Goal: Task Accomplishment & Management: Use online tool/utility

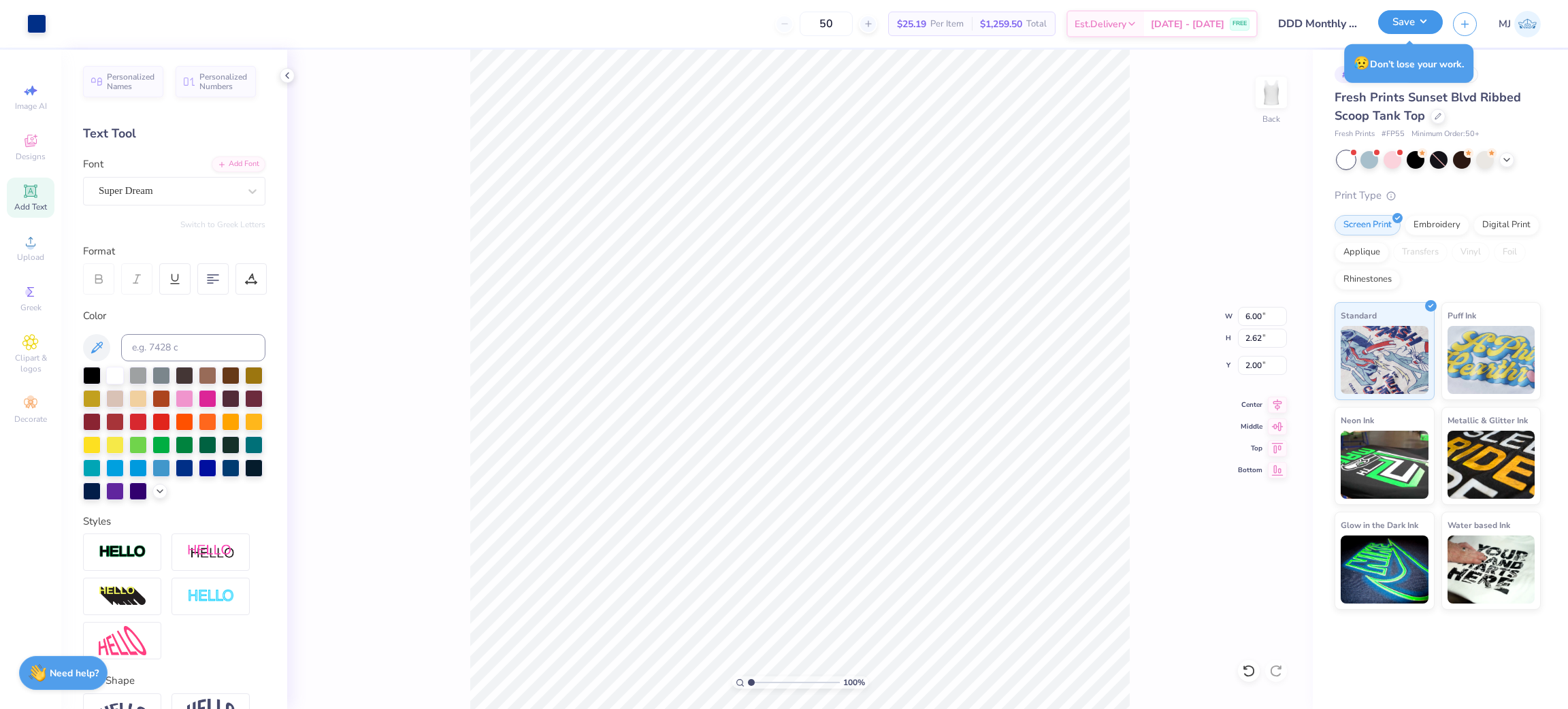
click at [1418, 16] on button "Save" at bounding box center [1410, 22] width 65 height 24
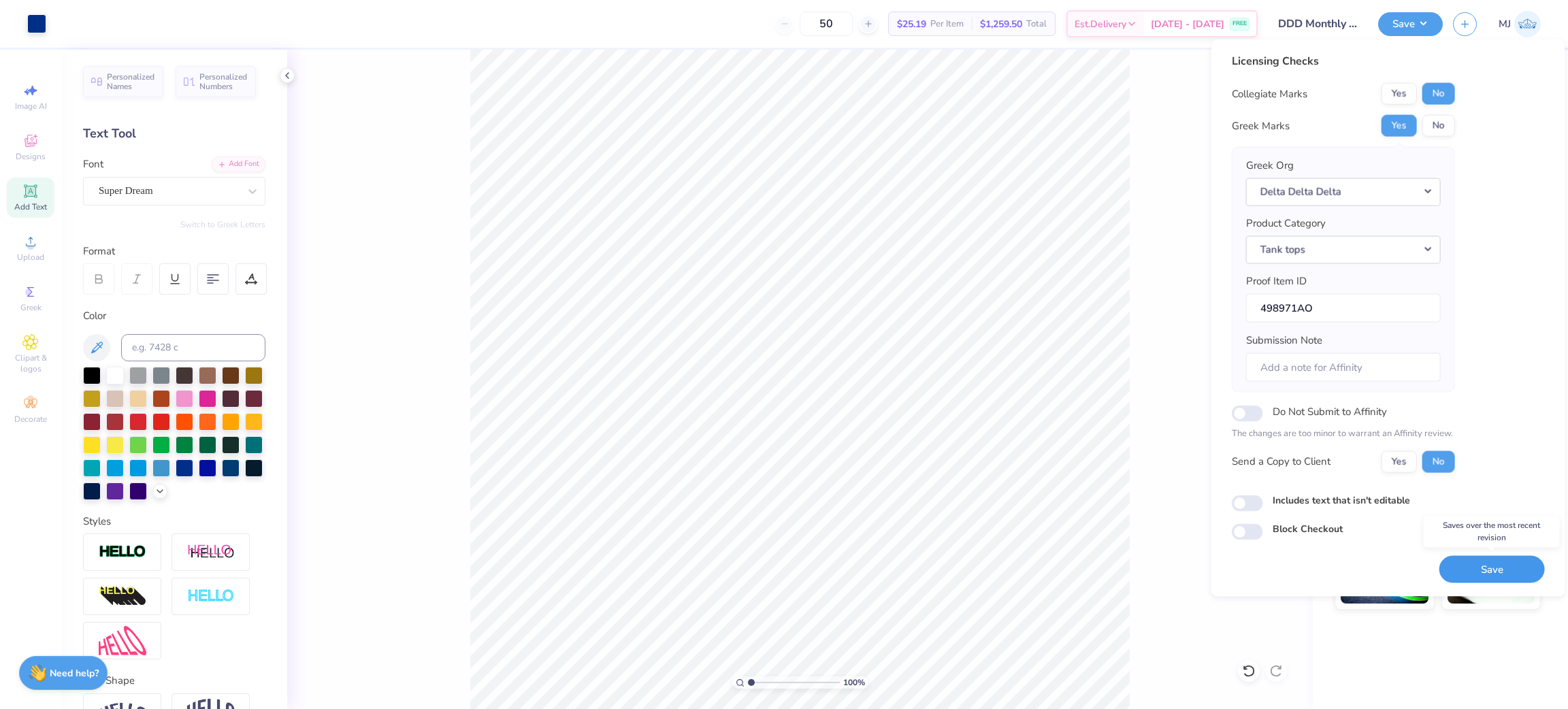
click at [1472, 566] on button "Save" at bounding box center [1492, 569] width 105 height 28
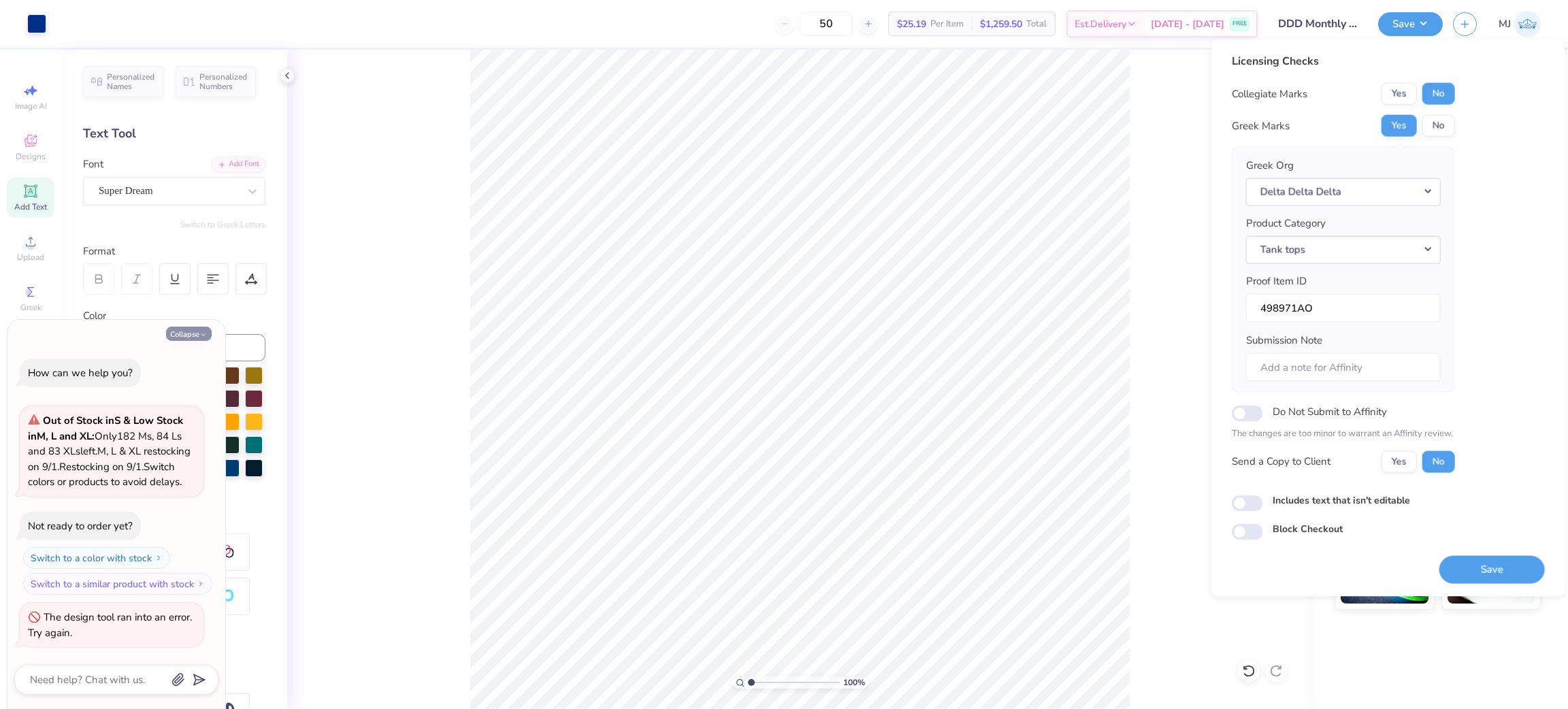
click at [191, 326] on button "Collapse" at bounding box center [189, 333] width 46 height 14
type textarea "x"
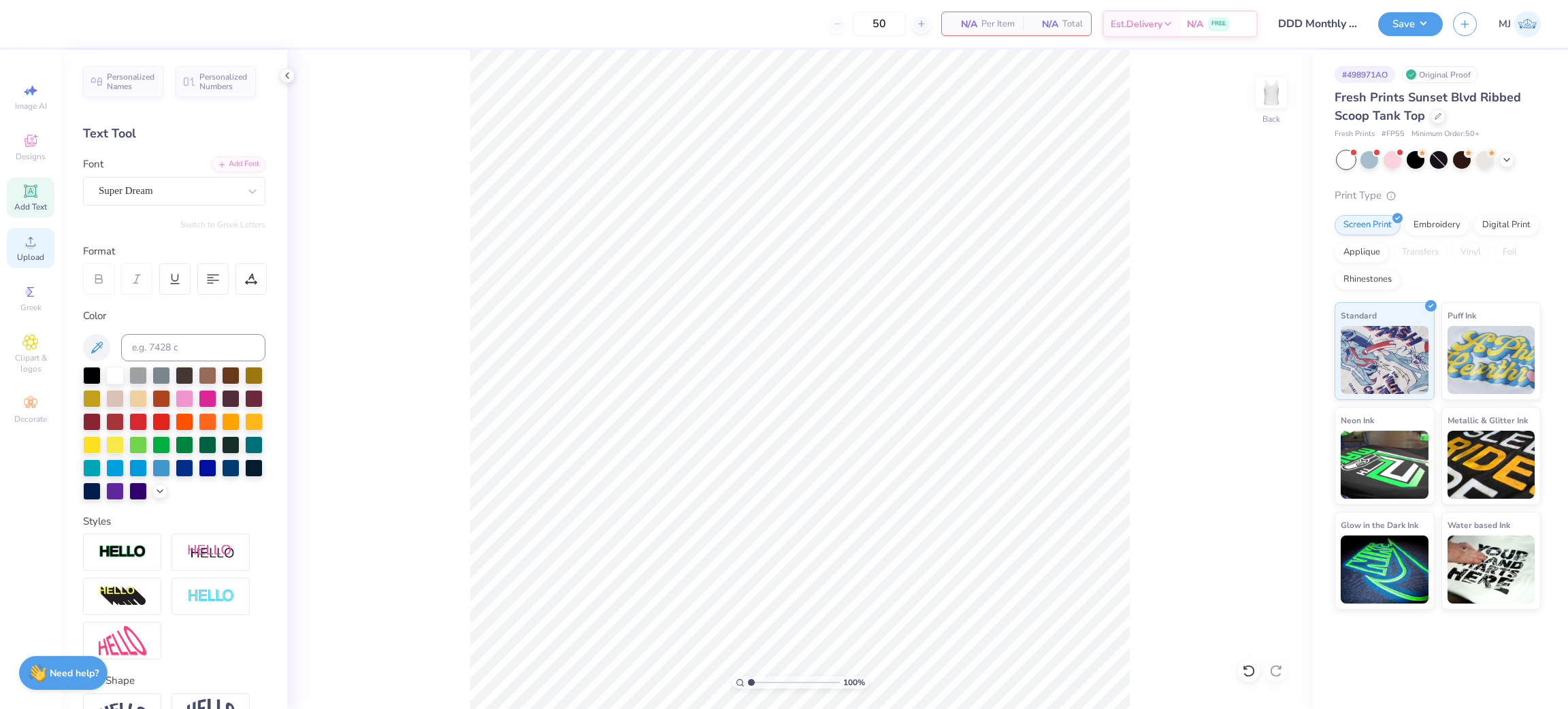
click at [23, 253] on span "Upload" at bounding box center [31, 258] width 27 height 11
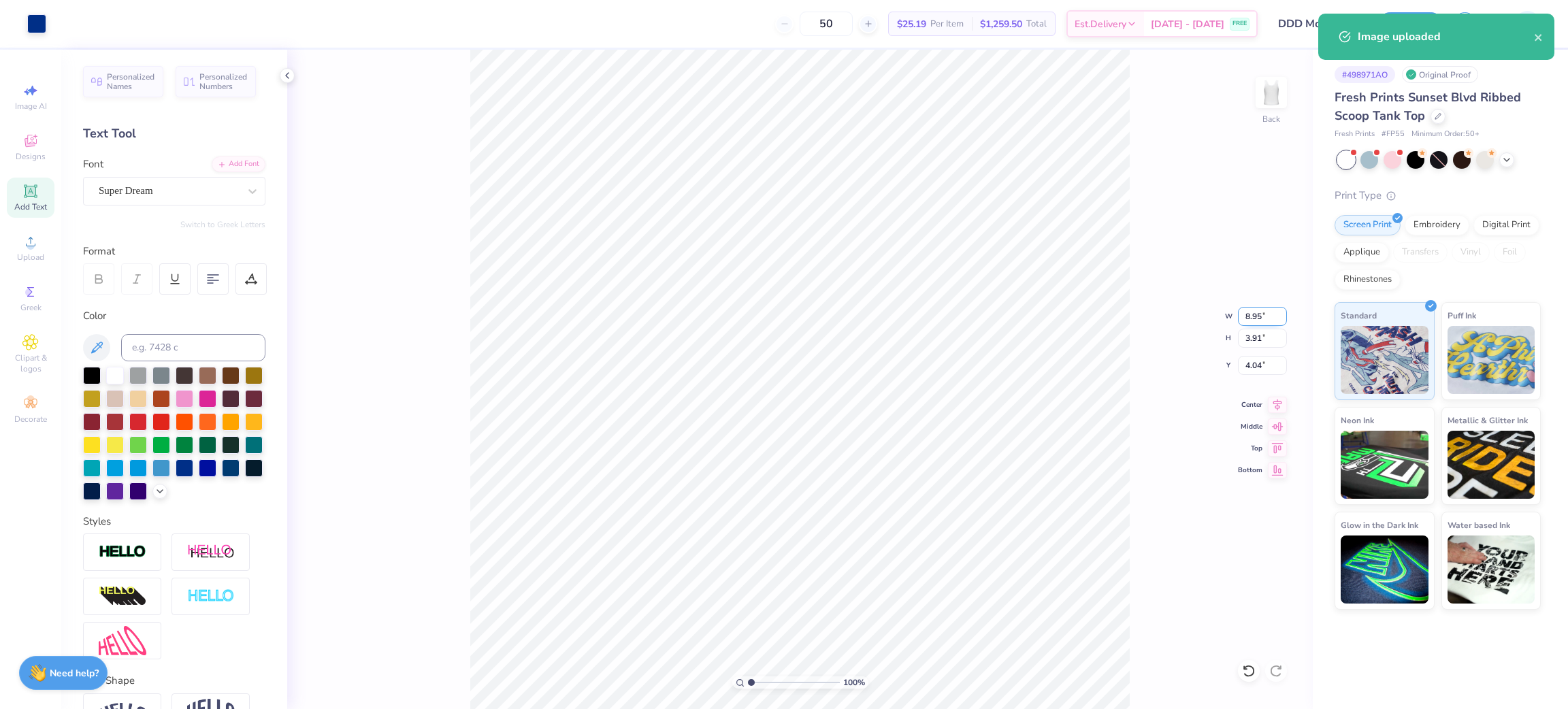
click at [1263, 309] on input "8.95" at bounding box center [1263, 316] width 49 height 19
click at [1260, 311] on input "8.95" at bounding box center [1263, 316] width 49 height 19
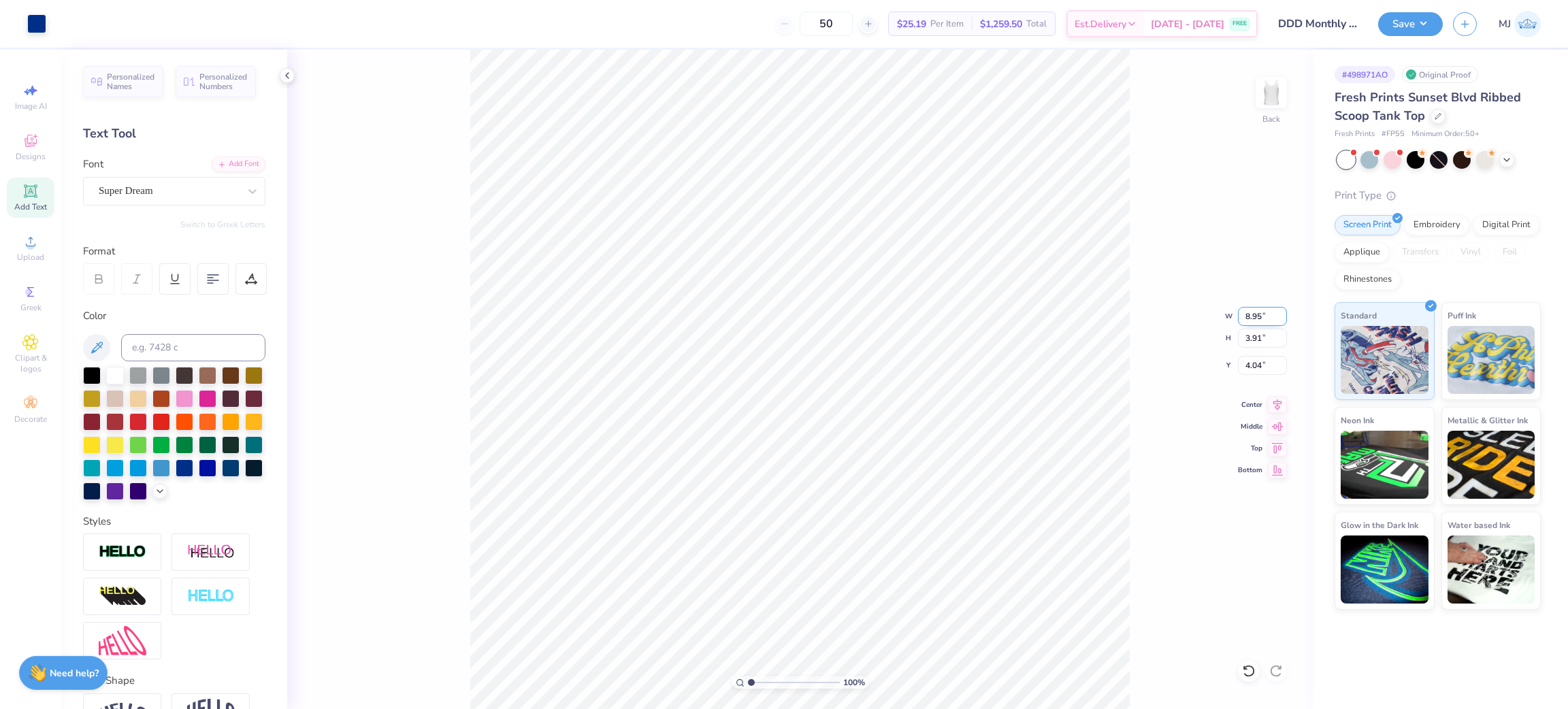
click at [1257, 312] on input "8.95" at bounding box center [1263, 316] width 49 height 19
click at [1252, 314] on input "8.95" at bounding box center [1263, 316] width 49 height 19
click at [1256, 363] on input "4.04" at bounding box center [1263, 365] width 49 height 19
type input "6.00"
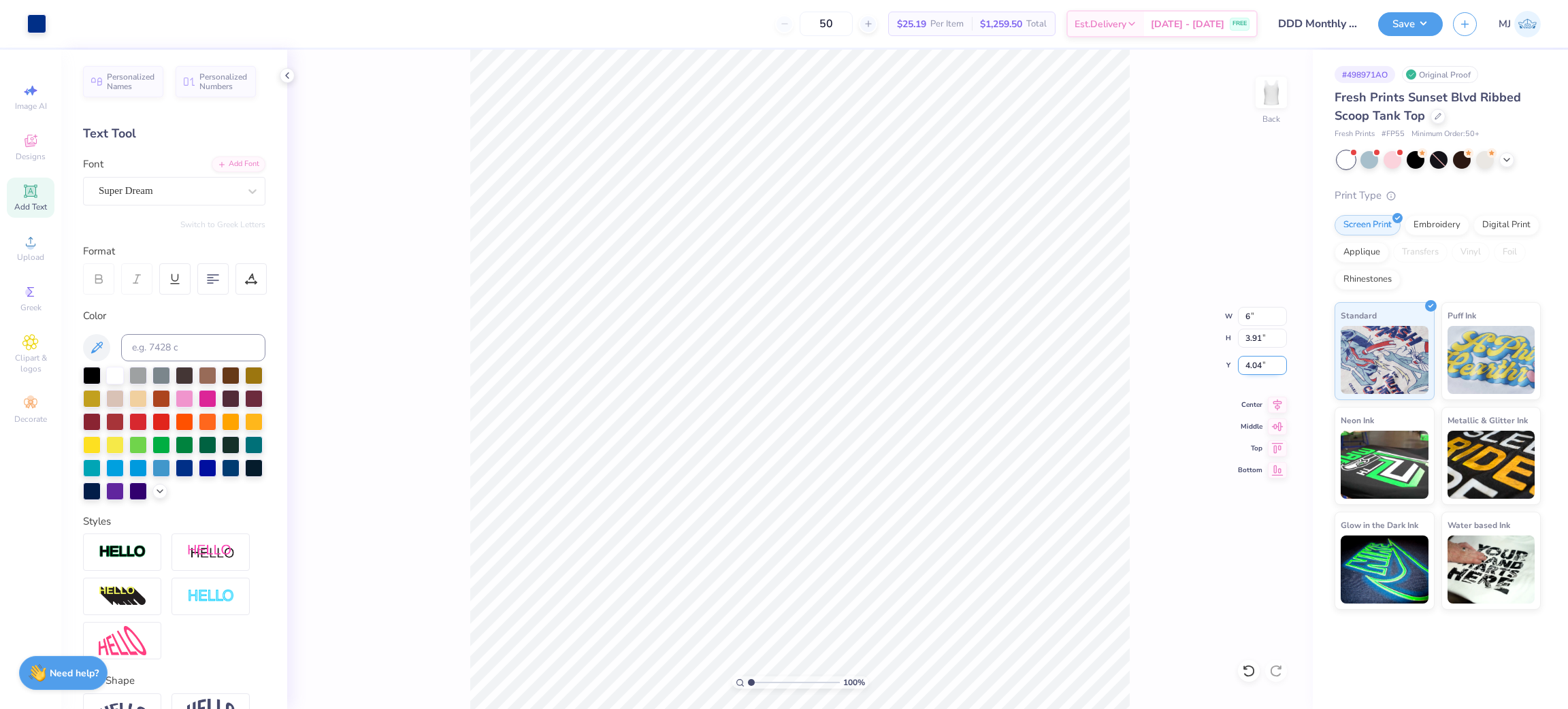
type input "2.62"
click at [1256, 363] on input "4.69" at bounding box center [1263, 365] width 49 height 19
type input "2.00"
click at [1181, 240] on div "100 % Back W 6.00 6.00 " H 2.62 2.62 " Y 2.00 2.00 " Center Middle Top Bottom" at bounding box center [799, 379] width 1026 height 659
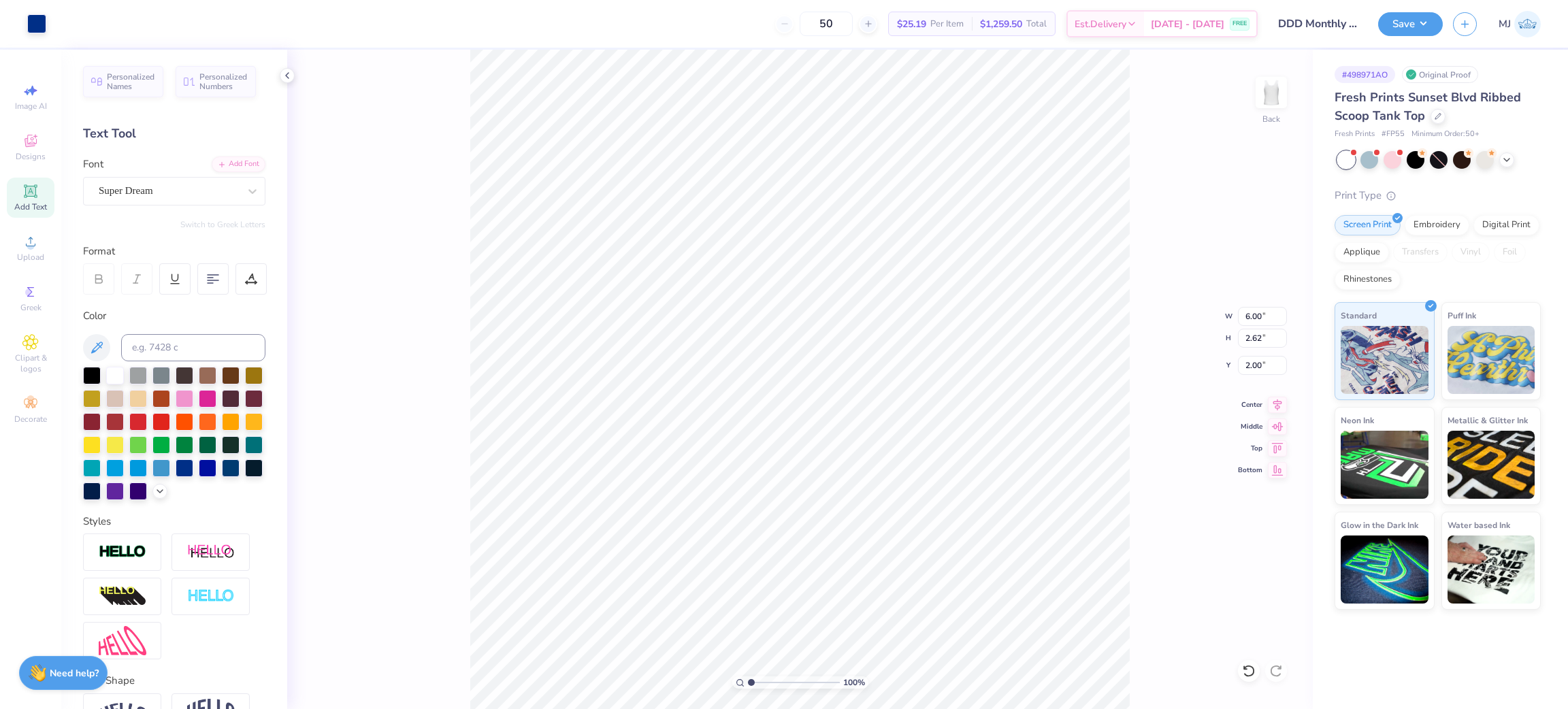
click at [1151, 281] on div "100 % Back W 6.00 6.00 " H 2.62 2.62 " Y 2.00 2.00 " Center Middle Top Bottom" at bounding box center [799, 379] width 1026 height 659
click at [1422, 25] on button "Save" at bounding box center [1410, 22] width 65 height 24
click at [1239, 361] on input "2.00" at bounding box center [1263, 365] width 49 height 19
click at [1249, 369] on input "1.00" at bounding box center [1263, 365] width 49 height 19
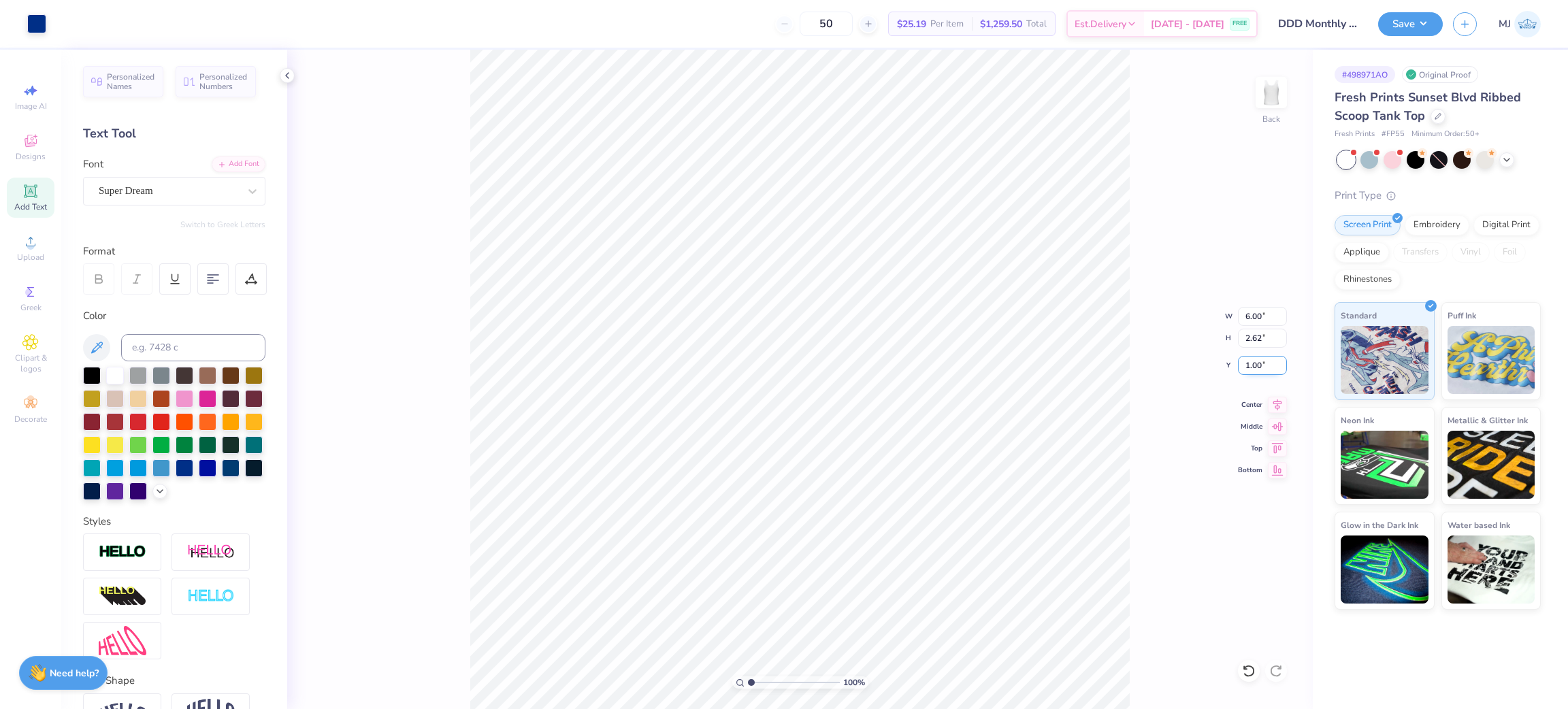
click at [1249, 369] on input "1.00" at bounding box center [1263, 365] width 49 height 19
type input "2.00"
click at [1429, 30] on button "Save" at bounding box center [1410, 22] width 65 height 24
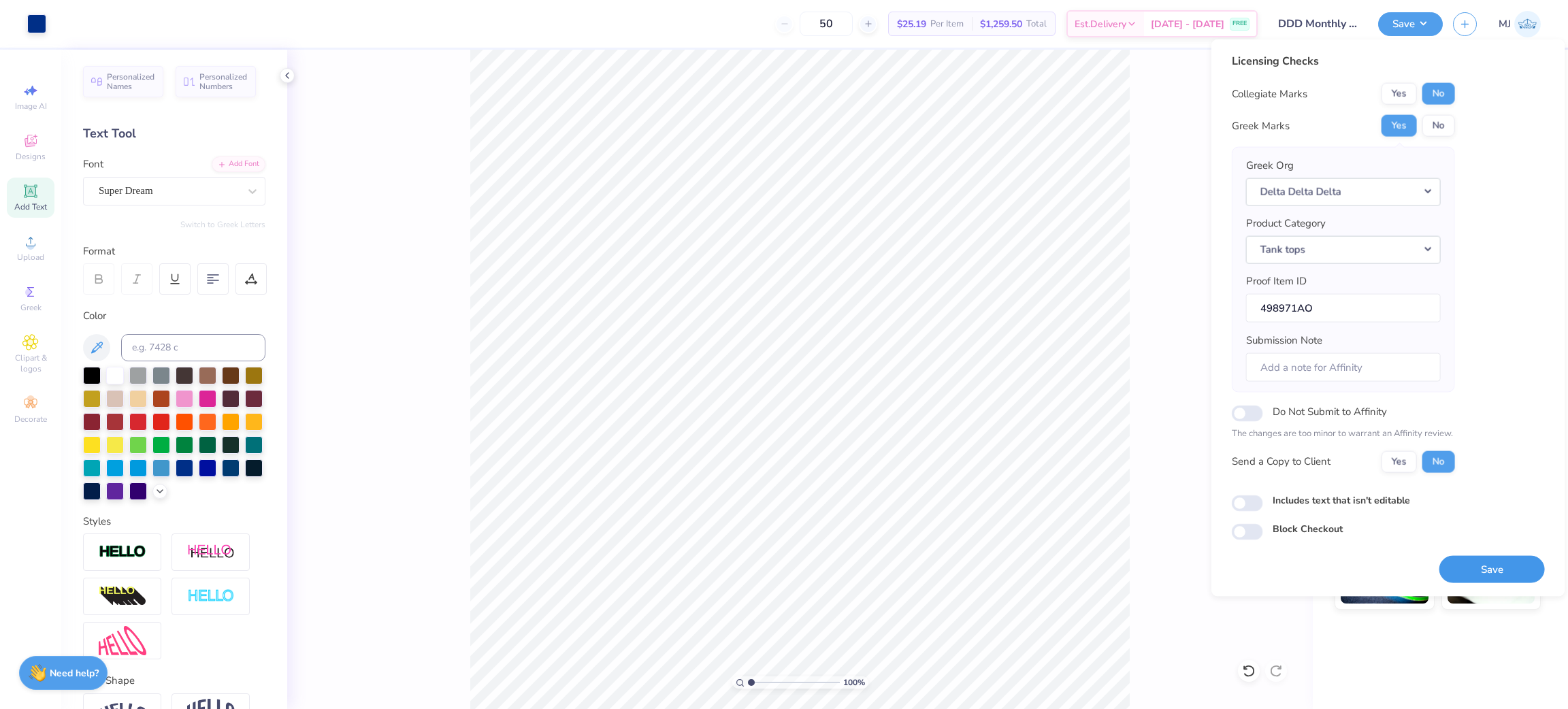
click at [1485, 564] on button "Save" at bounding box center [1492, 569] width 105 height 28
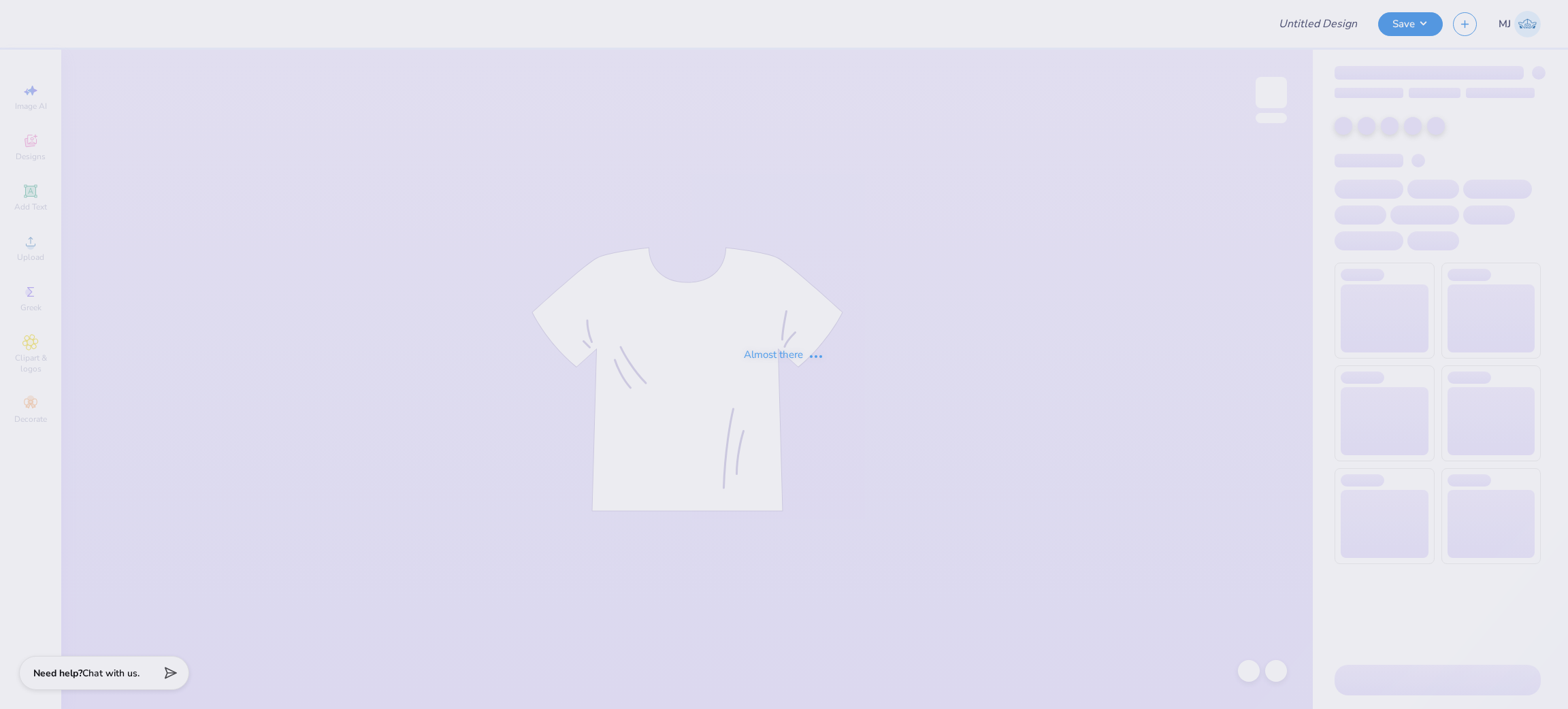
type input "DDD Monthly Merch"
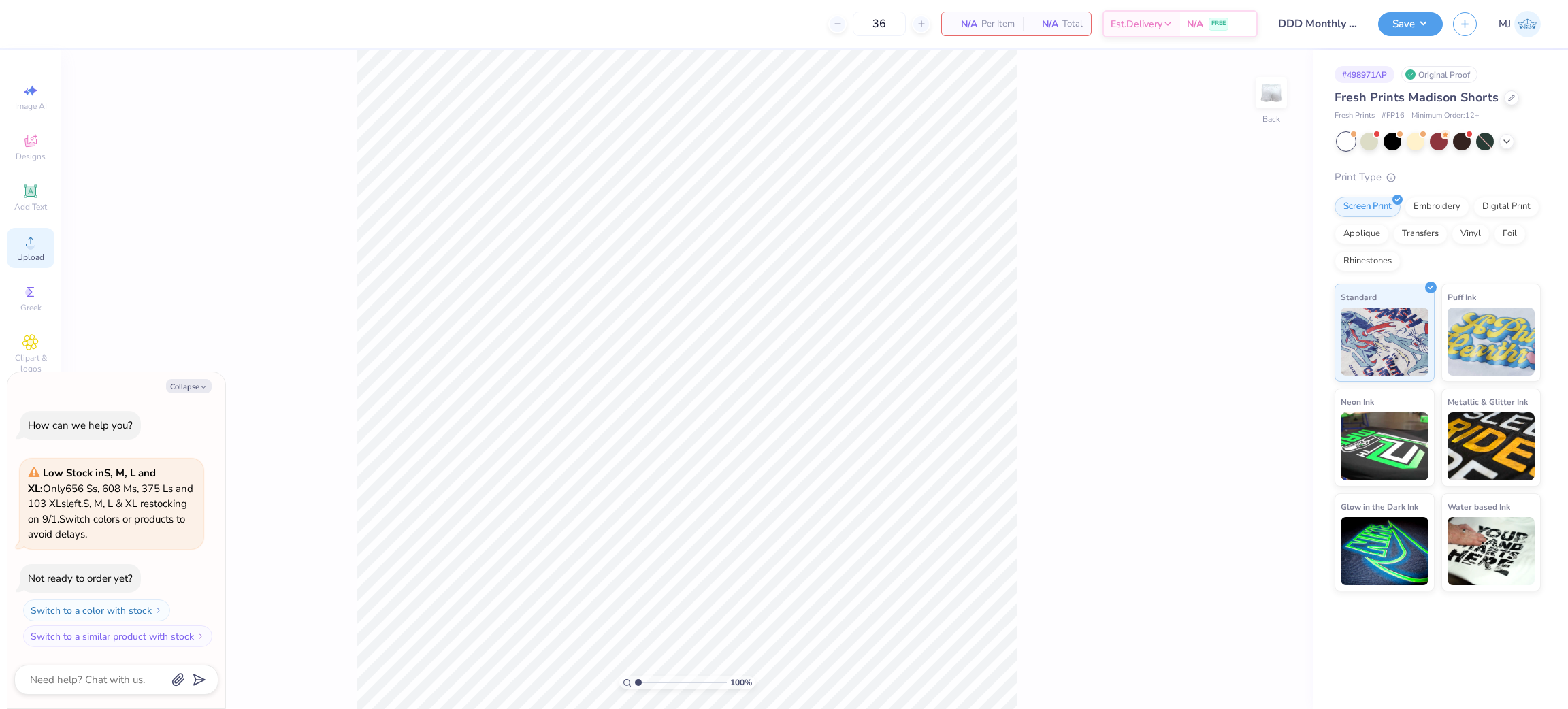
click at [27, 244] on icon at bounding box center [31, 242] width 16 height 16
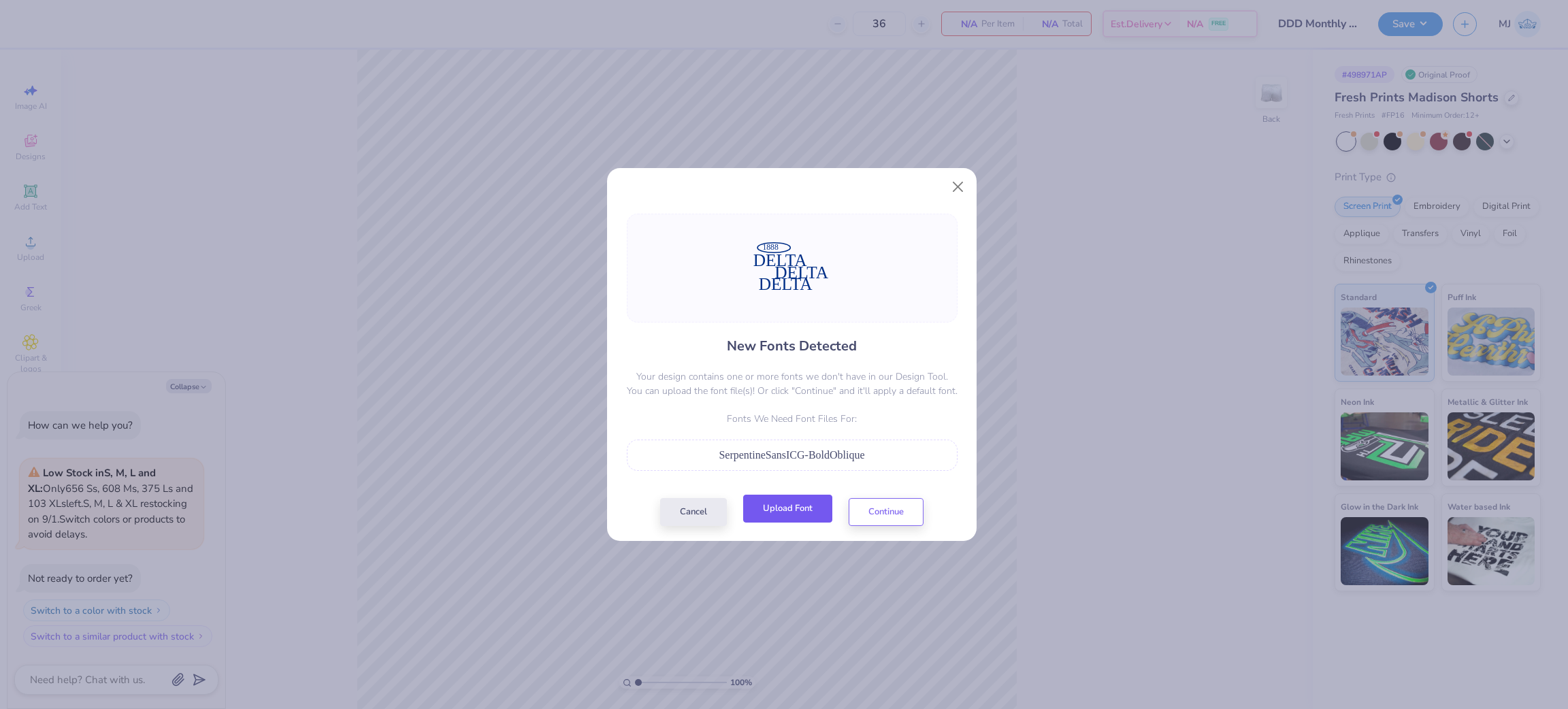
click at [797, 516] on button "Upload Font" at bounding box center [788, 508] width 90 height 28
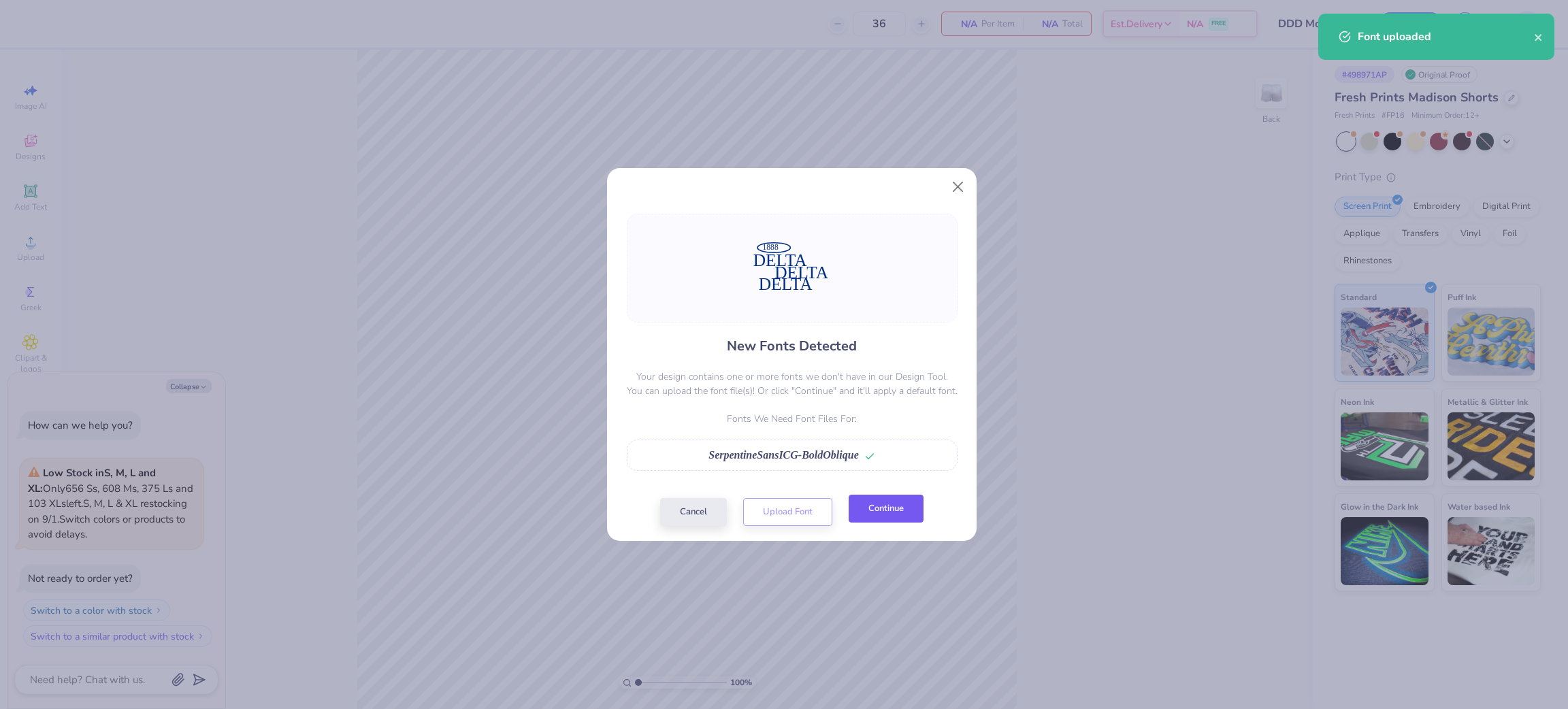
click at [875, 506] on button "Continue" at bounding box center [886, 508] width 75 height 28
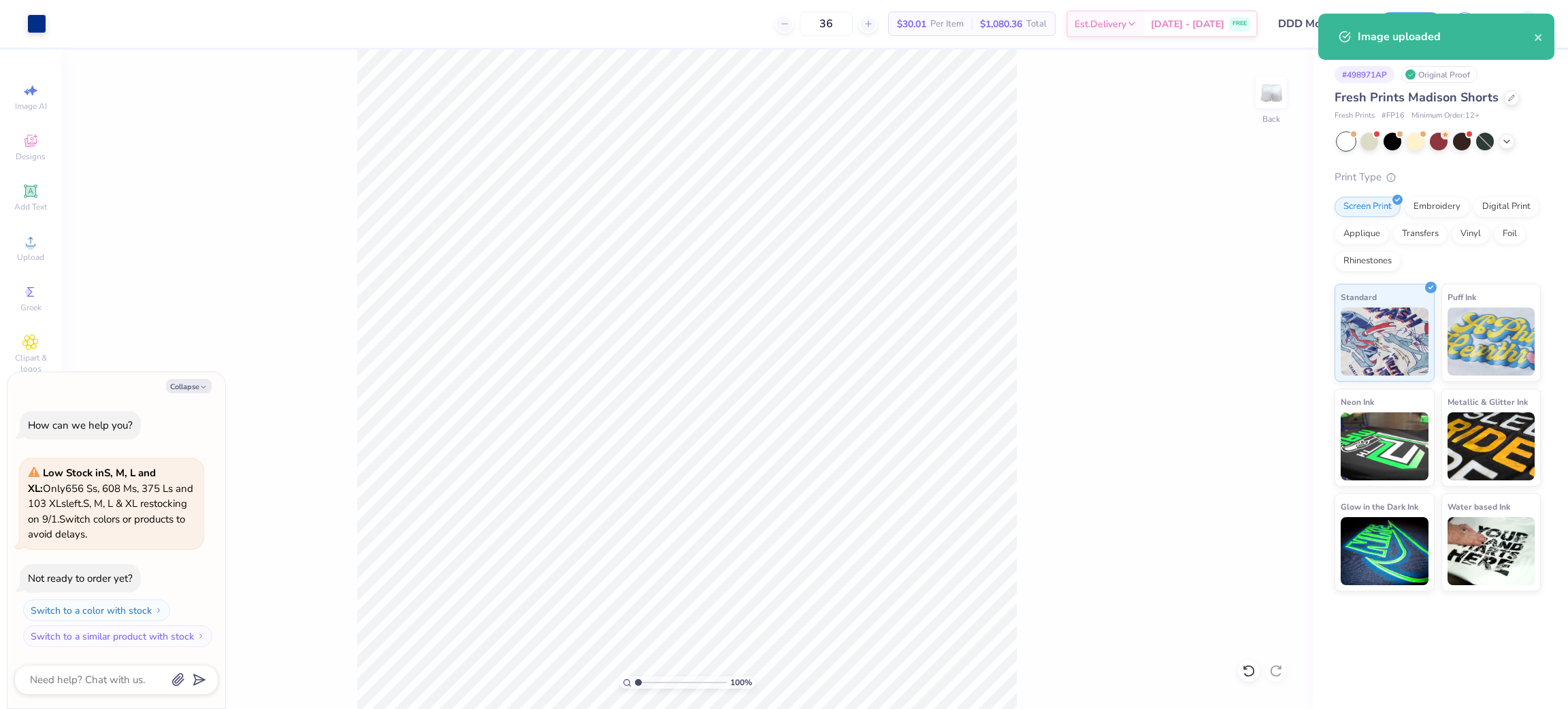
click at [1050, 542] on div "100 % Back" at bounding box center [687, 379] width 1252 height 659
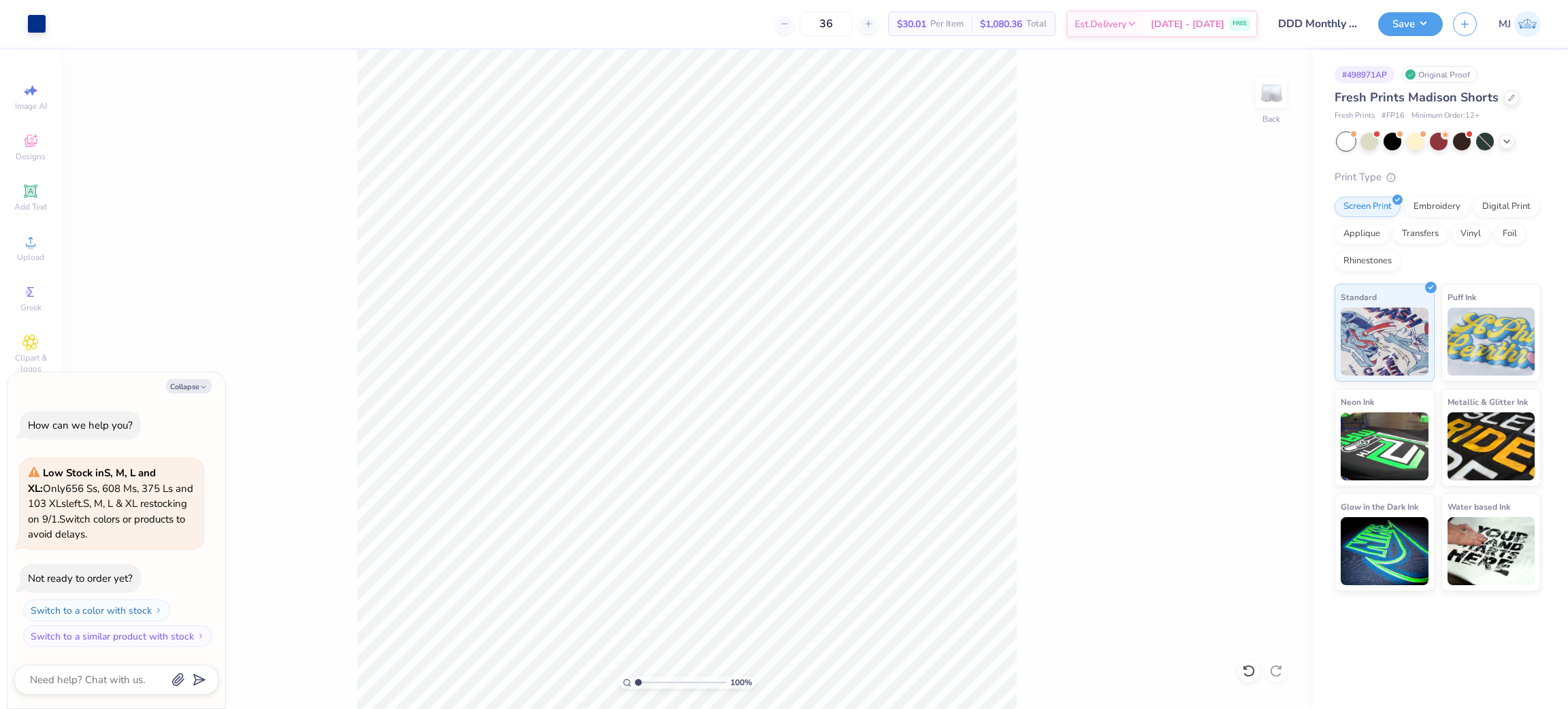
click at [1027, 584] on div "100 % Back" at bounding box center [687, 379] width 1252 height 659
click at [847, 548] on li "Group" at bounding box center [844, 558] width 107 height 27
type textarea "x"
click at [1248, 300] on div "100 % Back W 7.82 7.82 " H 4.84 4.84 " Y 3.08 3.08 " Center Middle Top Bottom" at bounding box center [687, 379] width 1252 height 659
click at [1256, 318] on input "7.82" at bounding box center [1263, 316] width 49 height 19
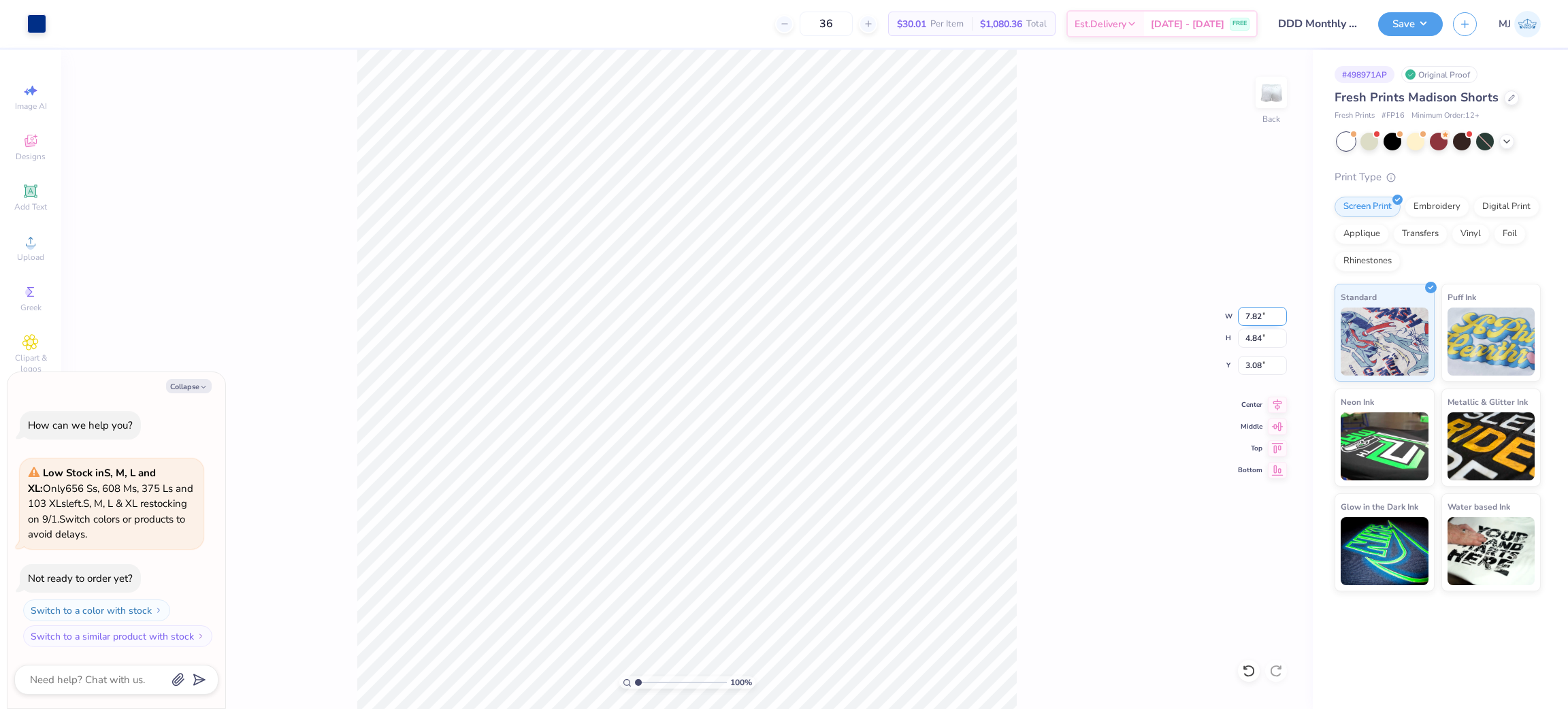
click at [1256, 318] on input "7.82" at bounding box center [1263, 316] width 49 height 19
type input "5"
click at [1253, 347] on input "4.84" at bounding box center [1263, 338] width 49 height 19
click at [1259, 366] on input "3.08" at bounding box center [1263, 365] width 49 height 19
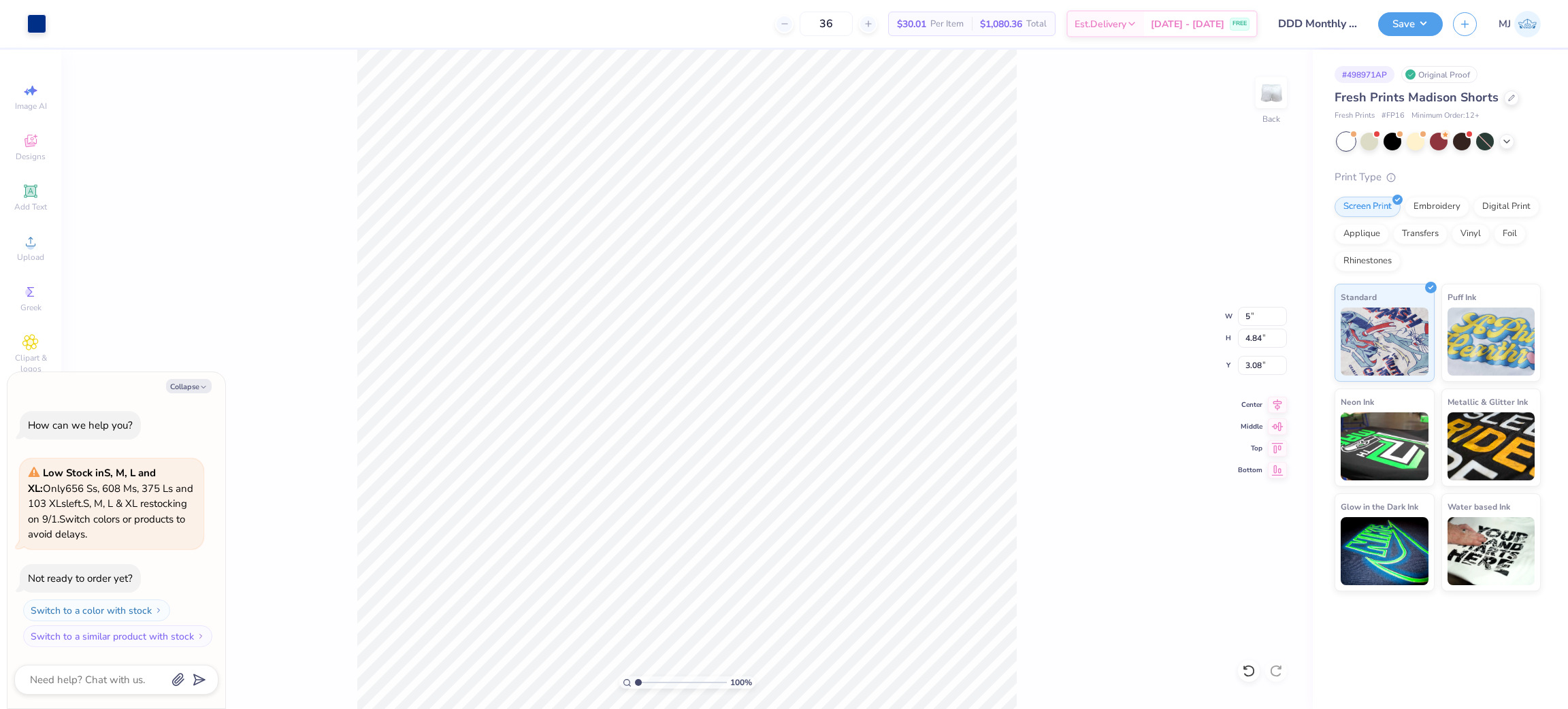
type textarea "x"
click at [1252, 367] on input "3.08" at bounding box center [1263, 365] width 49 height 19
type input "6"
type textarea "x"
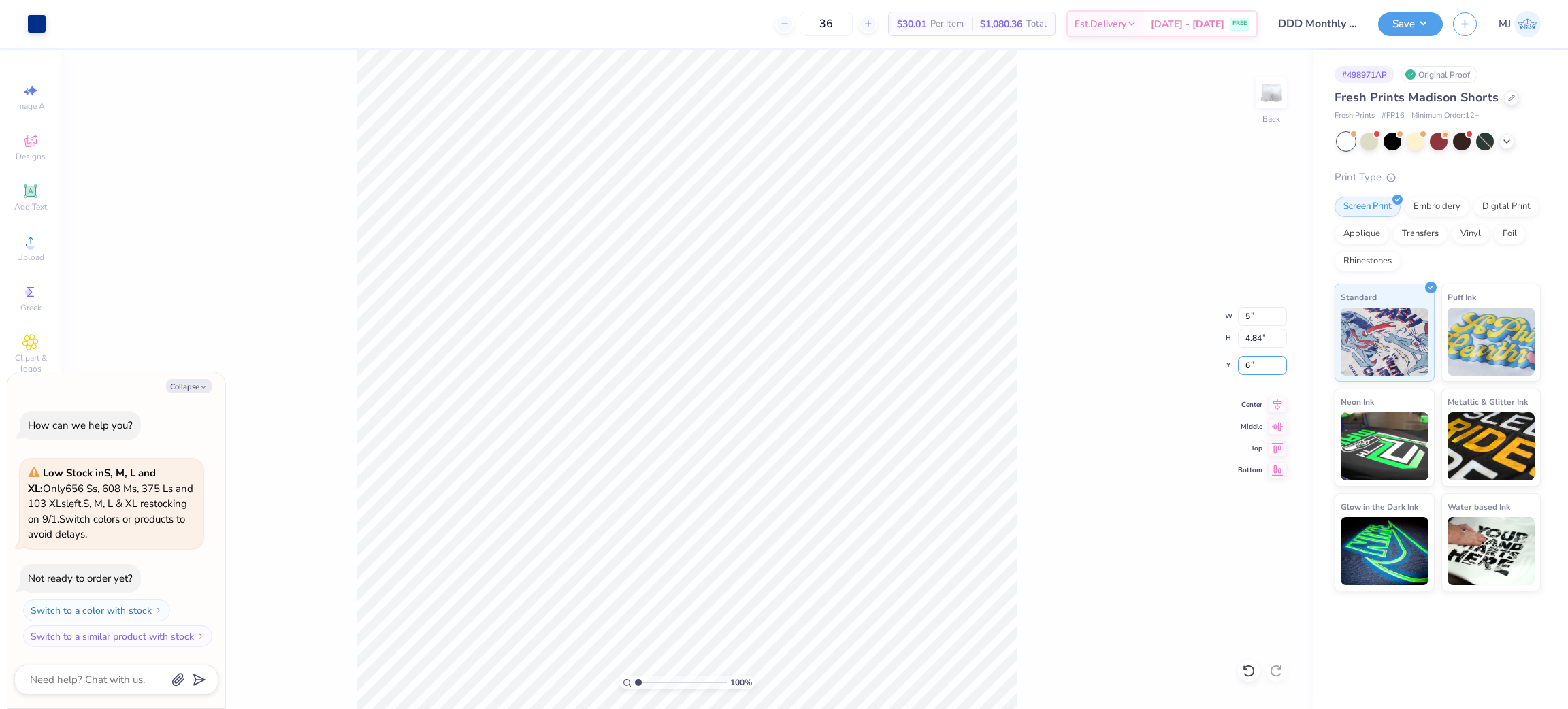
type input "5.66"
click at [1249, 311] on input "5" at bounding box center [1263, 316] width 49 height 19
type textarea "x"
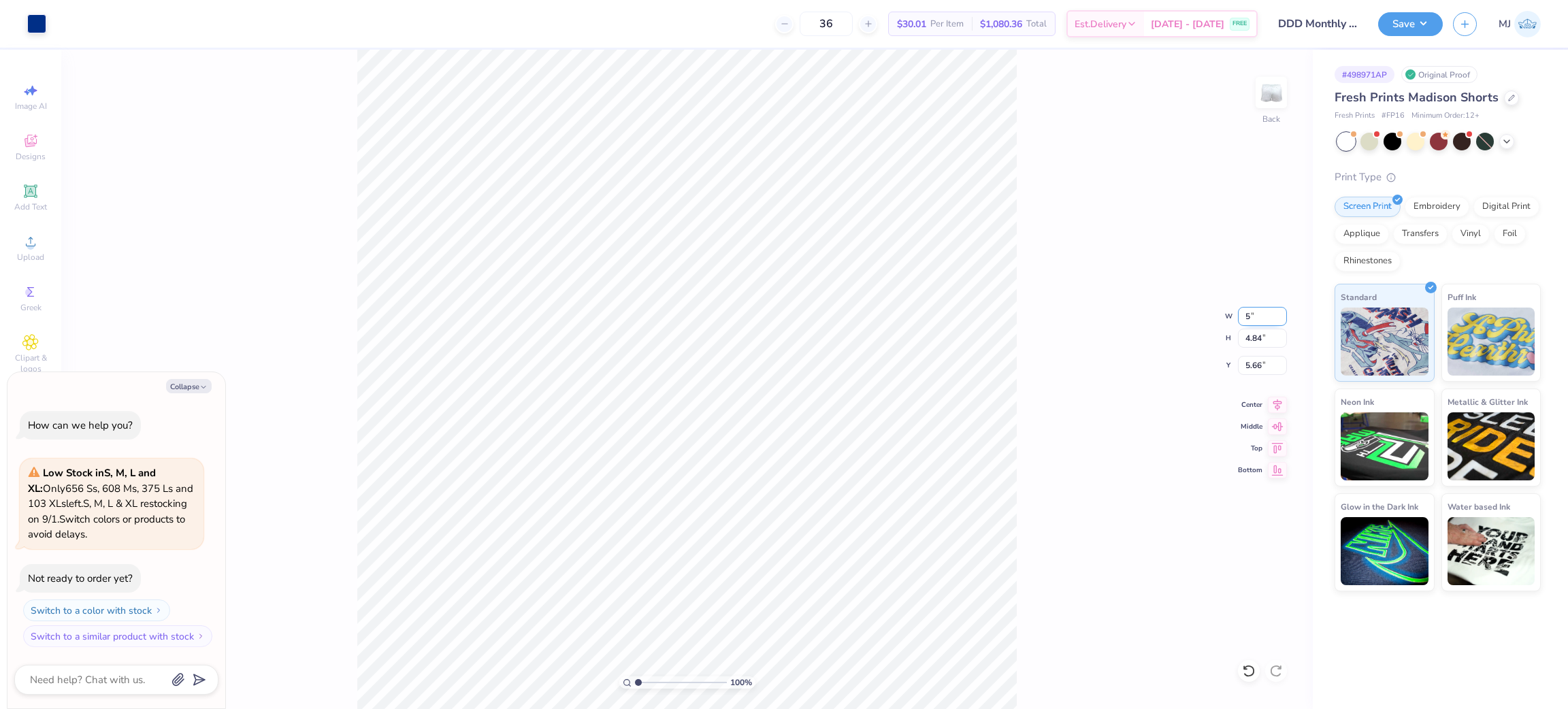
click at [1248, 312] on input "5" at bounding box center [1263, 316] width 49 height 19
click at [1253, 313] on input "5" at bounding box center [1263, 316] width 49 height 19
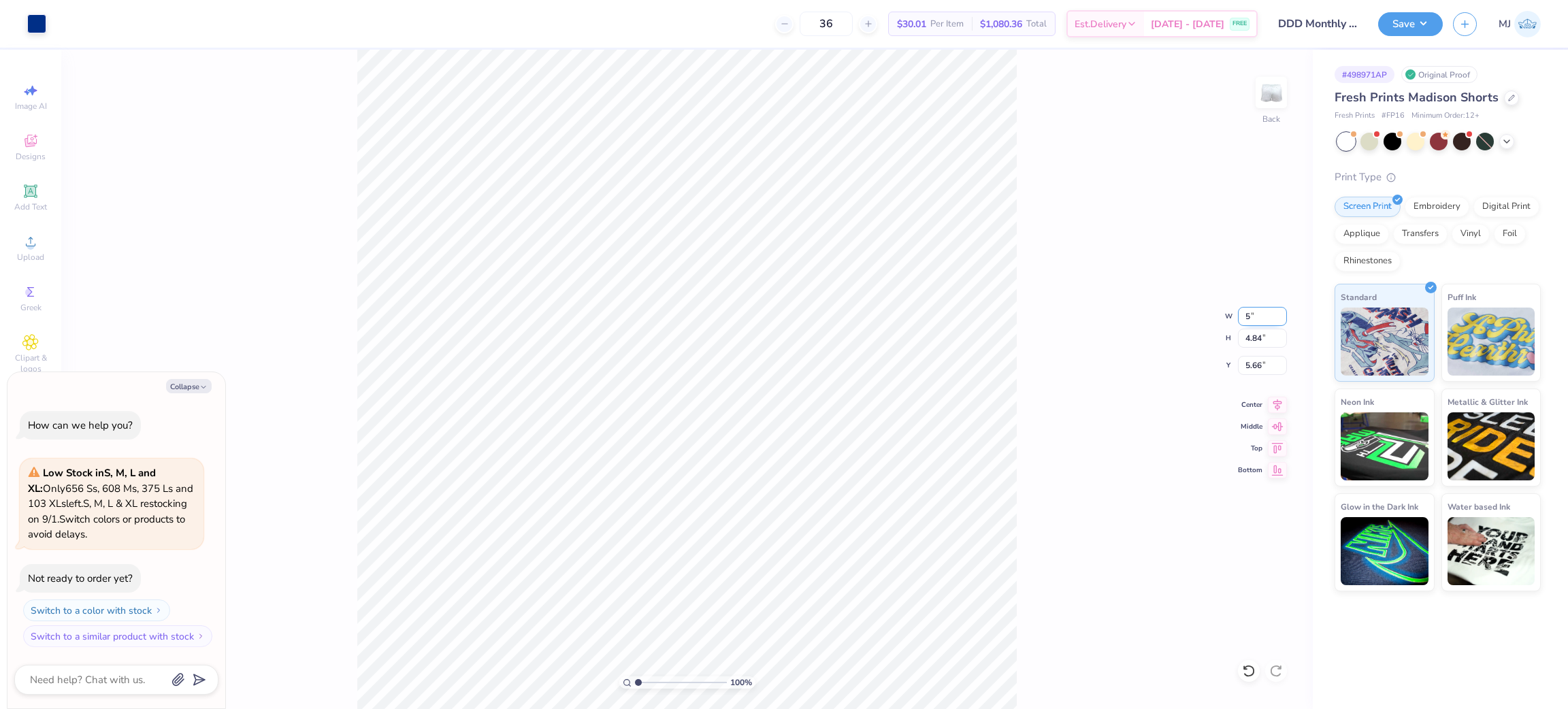
click at [1253, 313] on input "5" at bounding box center [1263, 316] width 49 height 19
click at [1241, 318] on input "5" at bounding box center [1263, 316] width 49 height 19
click at [1246, 318] on input "5" at bounding box center [1263, 316] width 49 height 19
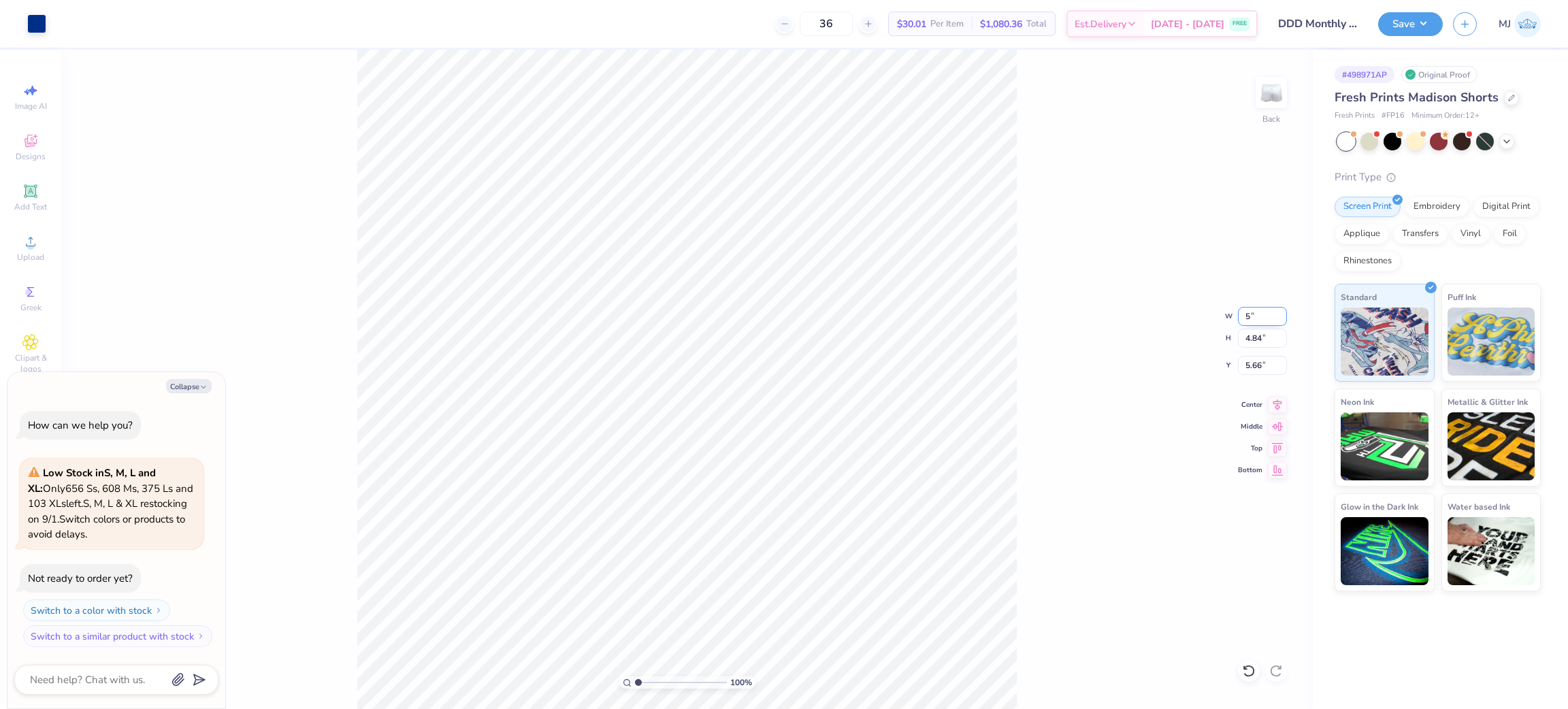
click at [1246, 318] on input "5" at bounding box center [1263, 316] width 49 height 19
type input "3"
type textarea "x"
type input "3.00"
type input "1.86"
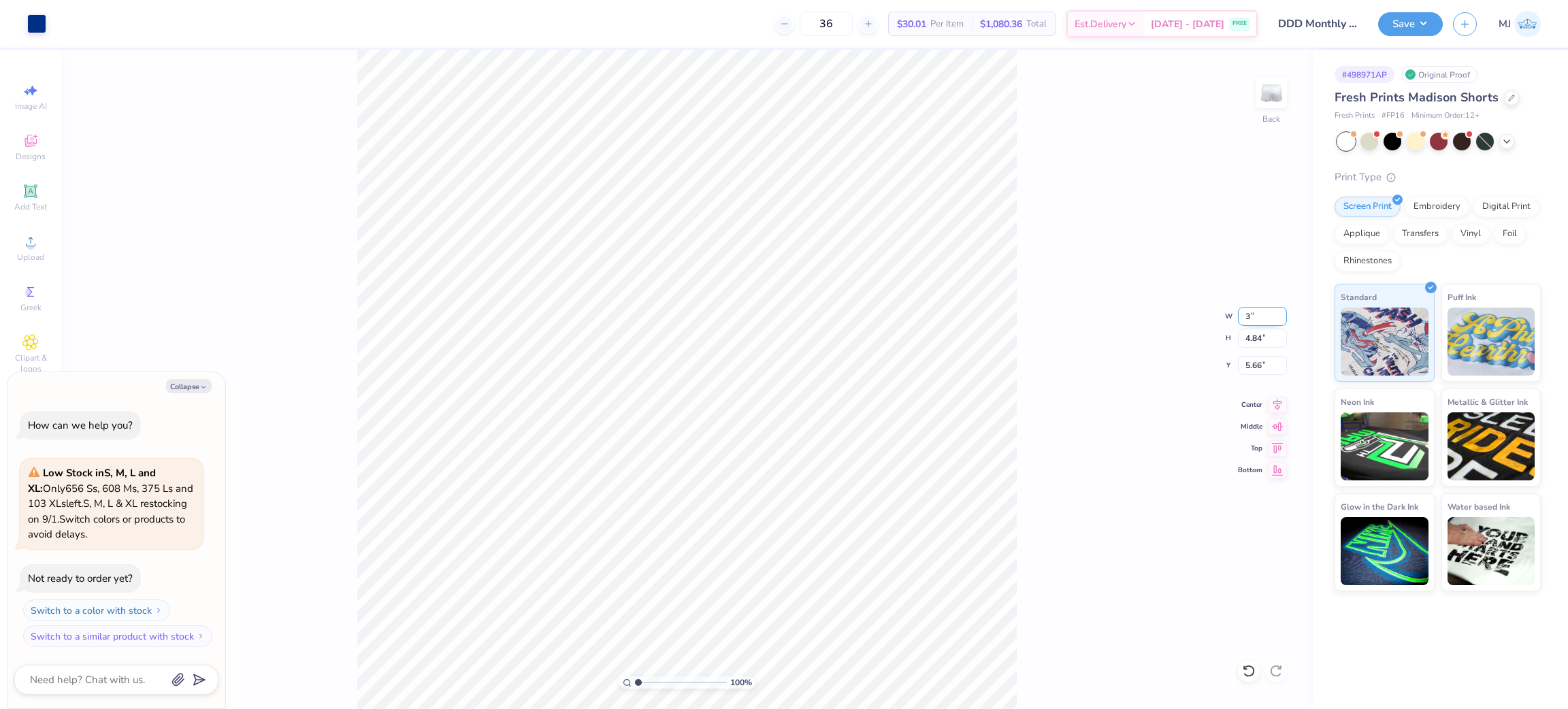
type input "7.15"
click at [1254, 318] on input "3.00" at bounding box center [1263, 316] width 49 height 19
type input "4"
type textarea "x"
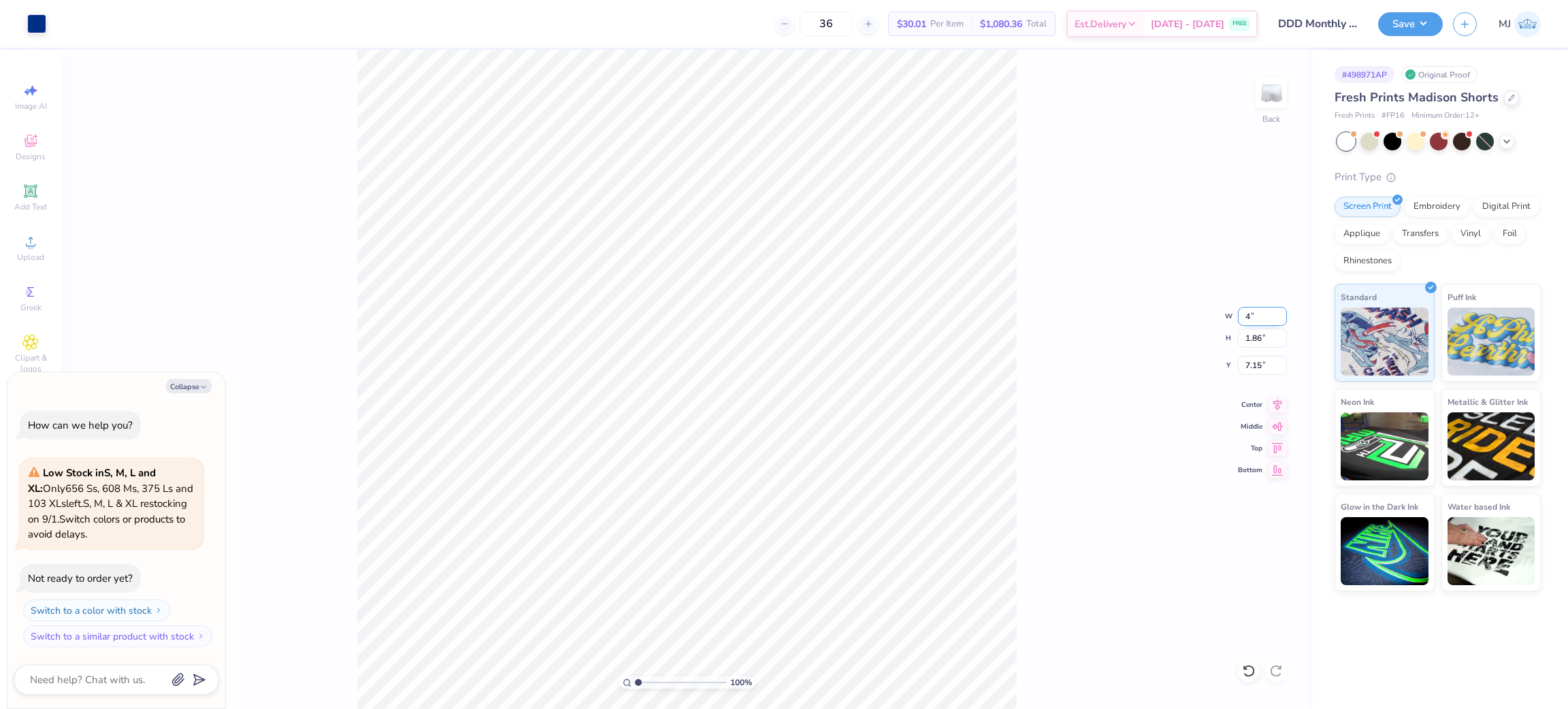
type input "4.00"
type input "2.48"
type input "6.84"
click at [1252, 322] on input "4.00" at bounding box center [1263, 316] width 49 height 19
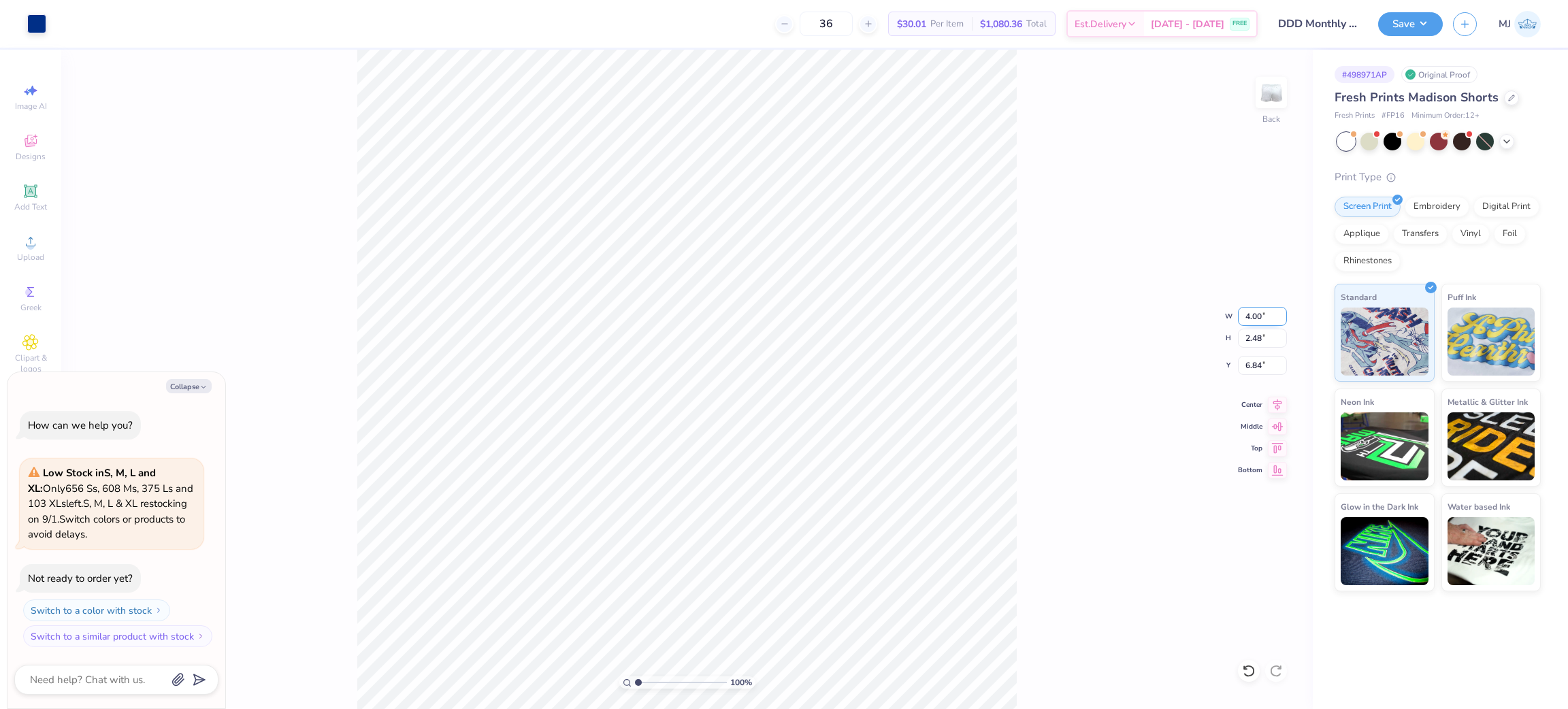
click at [1252, 322] on input "4.00" at bounding box center [1263, 316] width 49 height 19
type input "5"
type textarea "x"
type input "5.00"
type input "3.09"
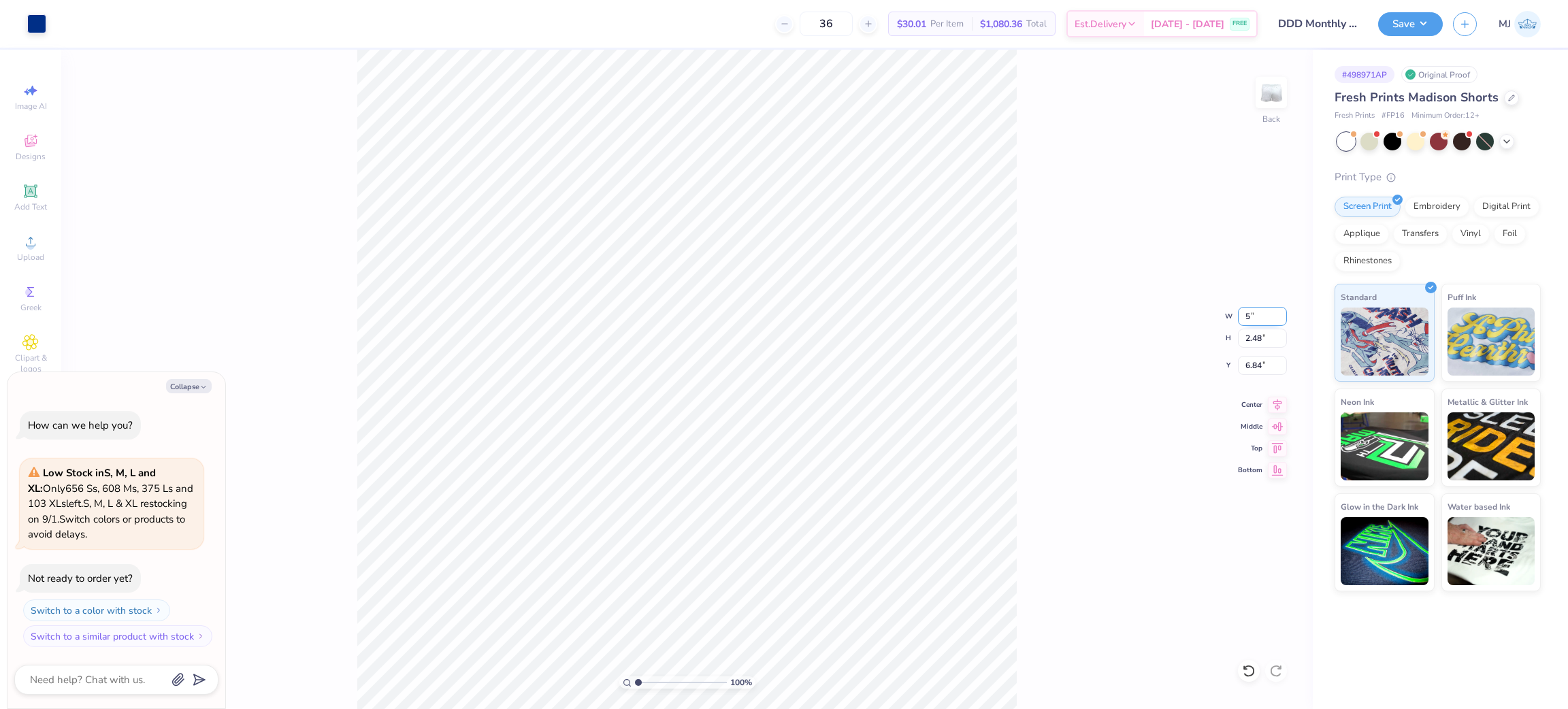
type input "6.53"
click at [1247, 320] on input "5.00" at bounding box center [1263, 316] width 49 height 19
type input "4"
type textarea "x"
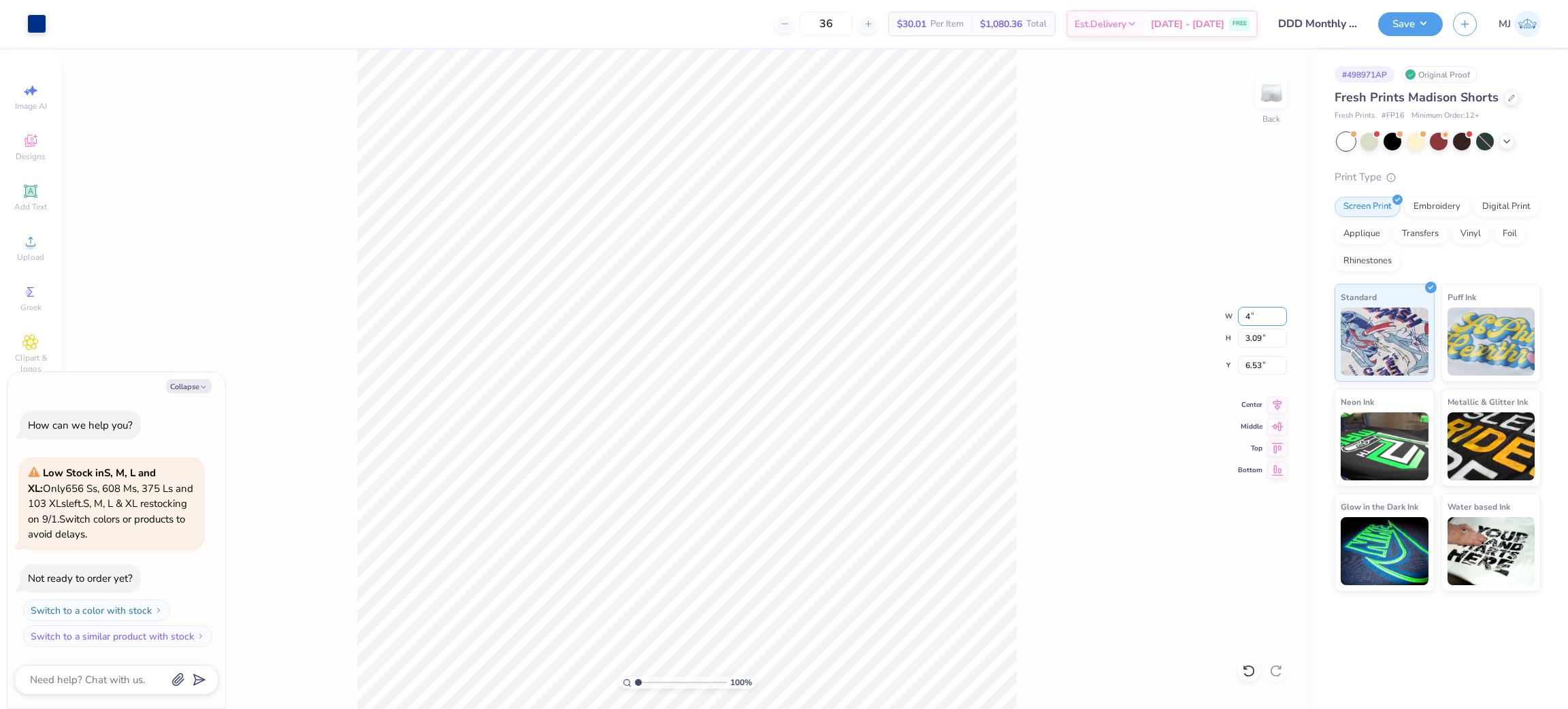
type input "4.00"
type input "2.48"
click at [1255, 361] on input "6.84" at bounding box center [1263, 365] width 49 height 19
type input "6"
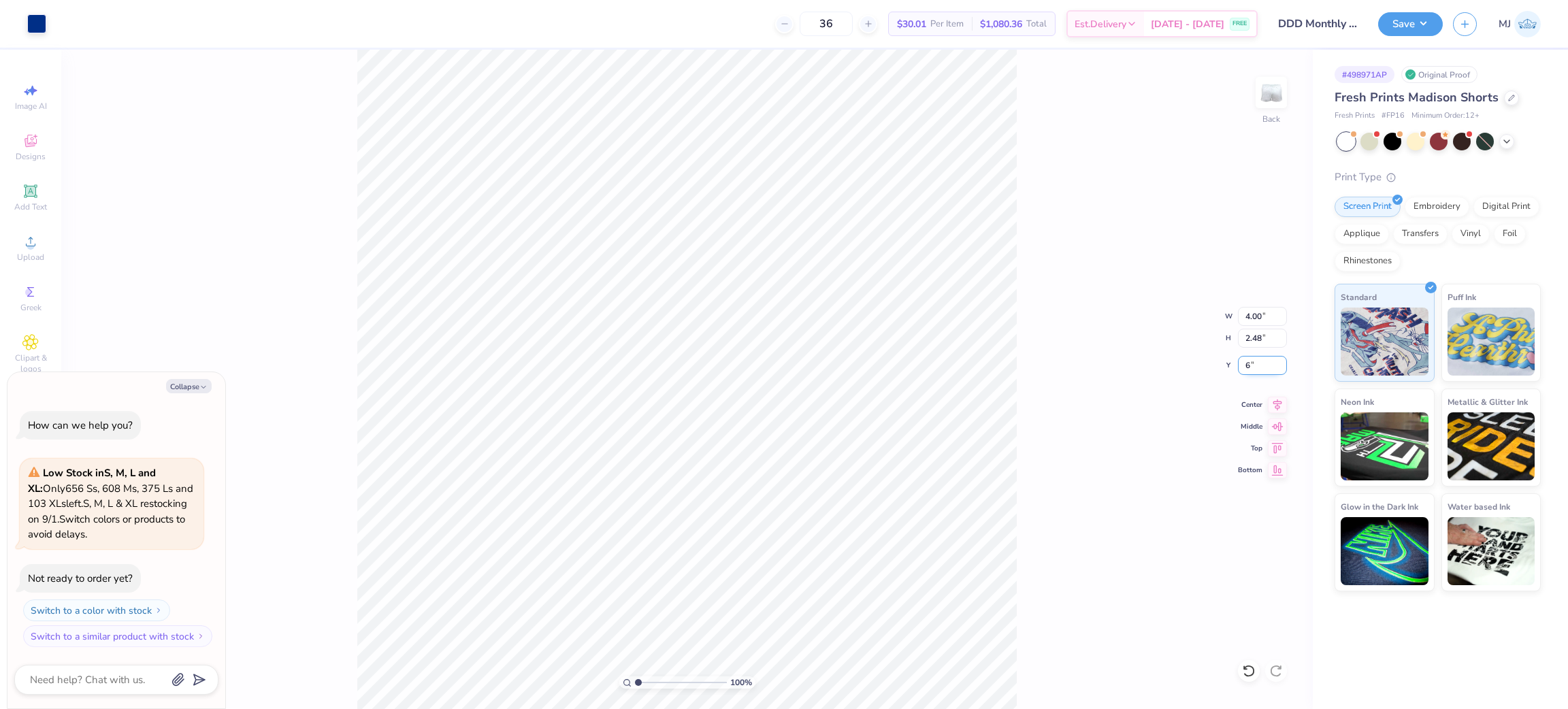
type textarea "x"
click at [1252, 359] on input "6.00" at bounding box center [1263, 365] width 49 height 19
type input "7"
type textarea "x"
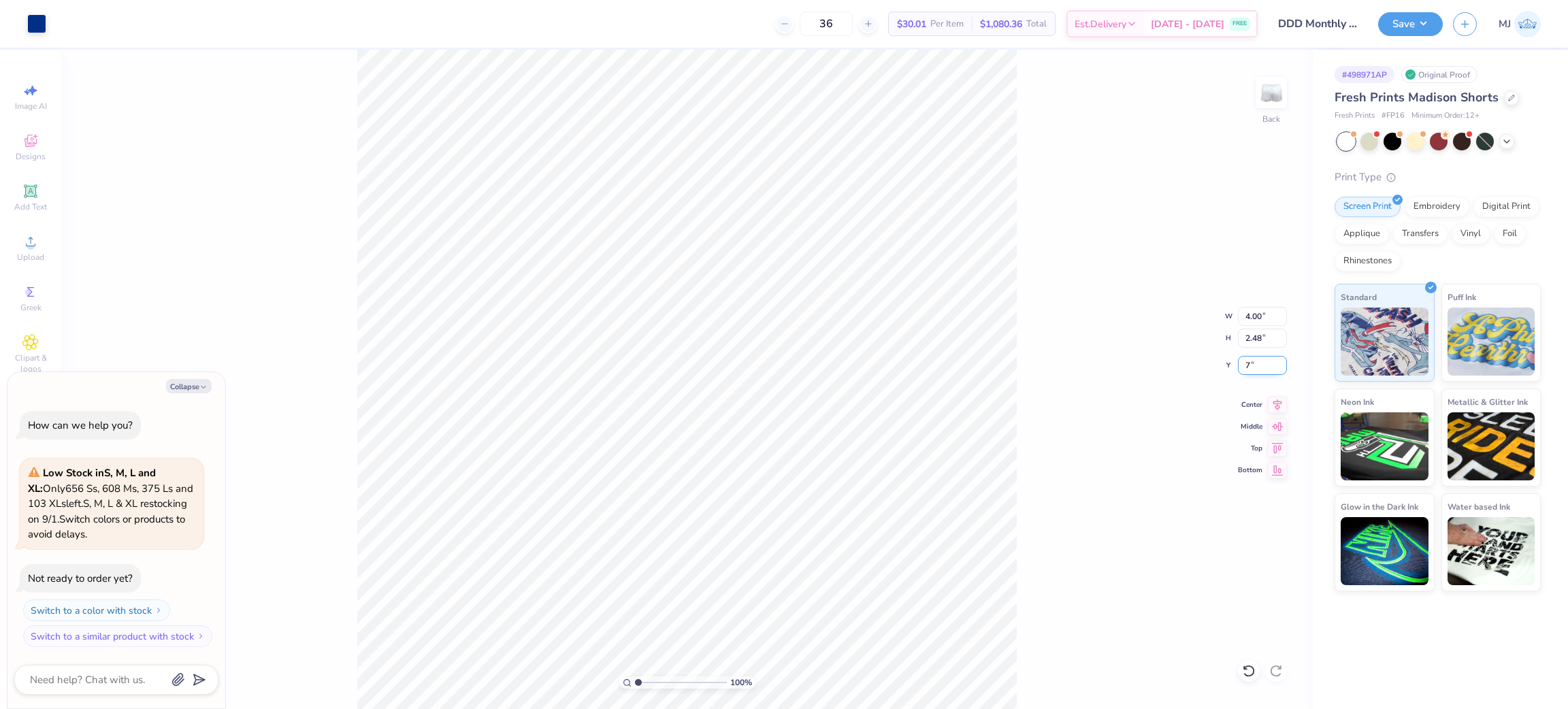
type input "7.00"
type textarea "x"
type input "6.98"
click at [1282, 406] on icon at bounding box center [1278, 403] width 19 height 16
click at [1079, 445] on div "100 % Back W 4.00 4.00 " H 2.48 2.48 " Y 6.98 6.98 " Center Middle Top Bottom" at bounding box center [687, 379] width 1252 height 659
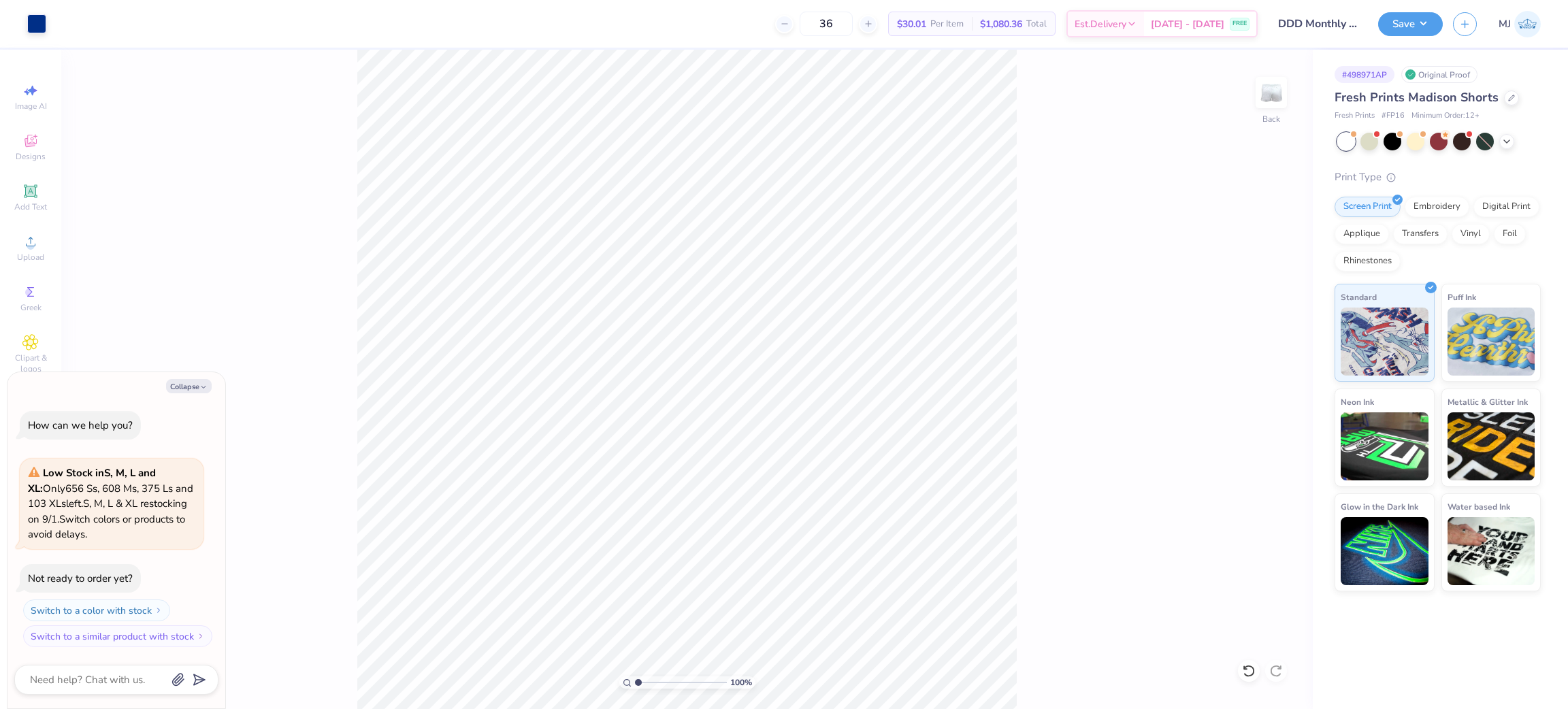
type textarea "x"
click at [1249, 363] on input "6.98" at bounding box center [1263, 365] width 49 height 19
type input "6.5"
type textarea "x"
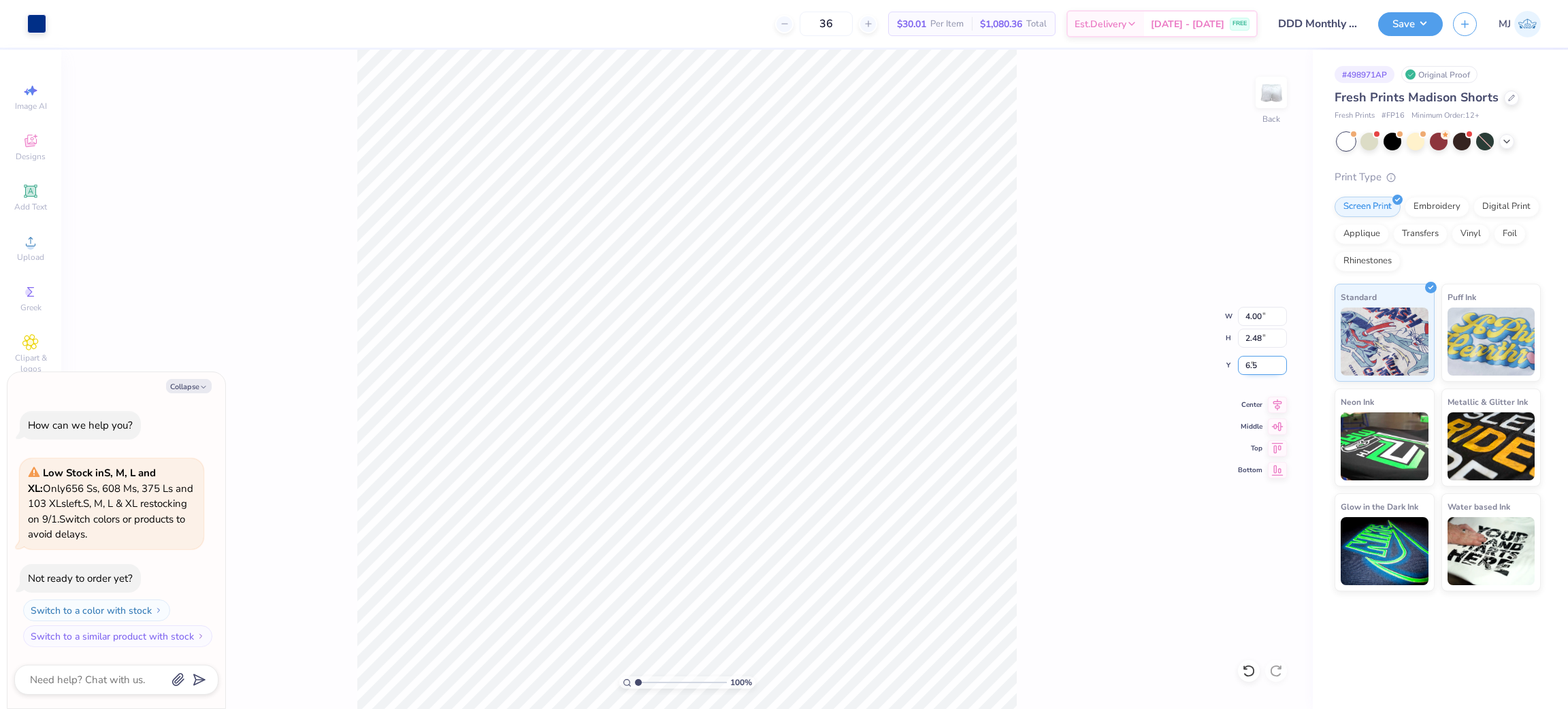
type input "6.50"
click at [1124, 434] on div "100 % Back W 4.00 4.00 " H 2.48 2.48 " Y 6.50 6.50 " Center Middle Top Bottom" at bounding box center [687, 379] width 1252 height 659
type textarea "x"
click at [1257, 365] on input "6.61" at bounding box center [1263, 365] width 49 height 19
click at [1260, 365] on input "6.61" at bounding box center [1263, 365] width 49 height 19
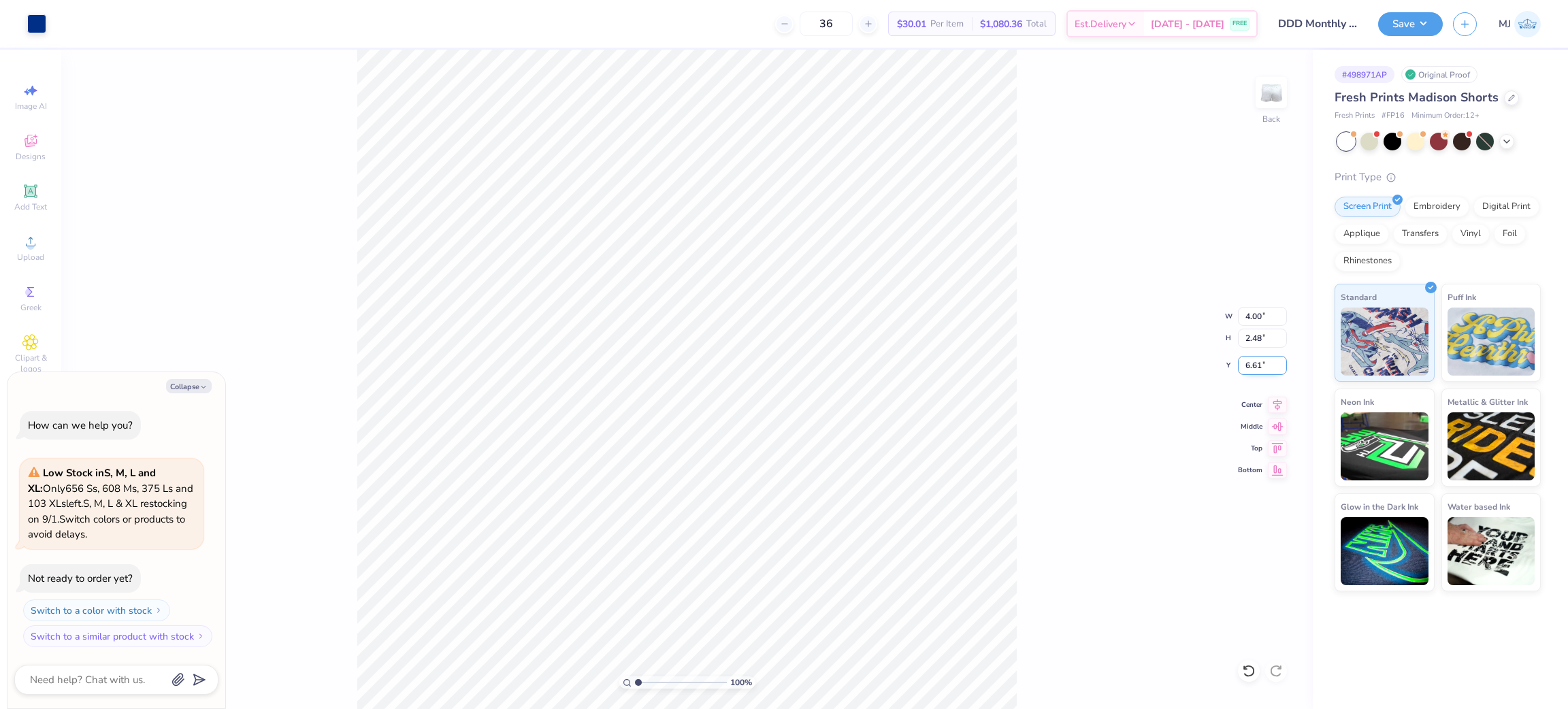
click at [1242, 366] on input "6.61" at bounding box center [1263, 365] width 49 height 19
click at [1243, 366] on input "6.61" at bounding box center [1263, 365] width 49 height 19
type input "6.5"
type textarea "x"
type input "6.50"
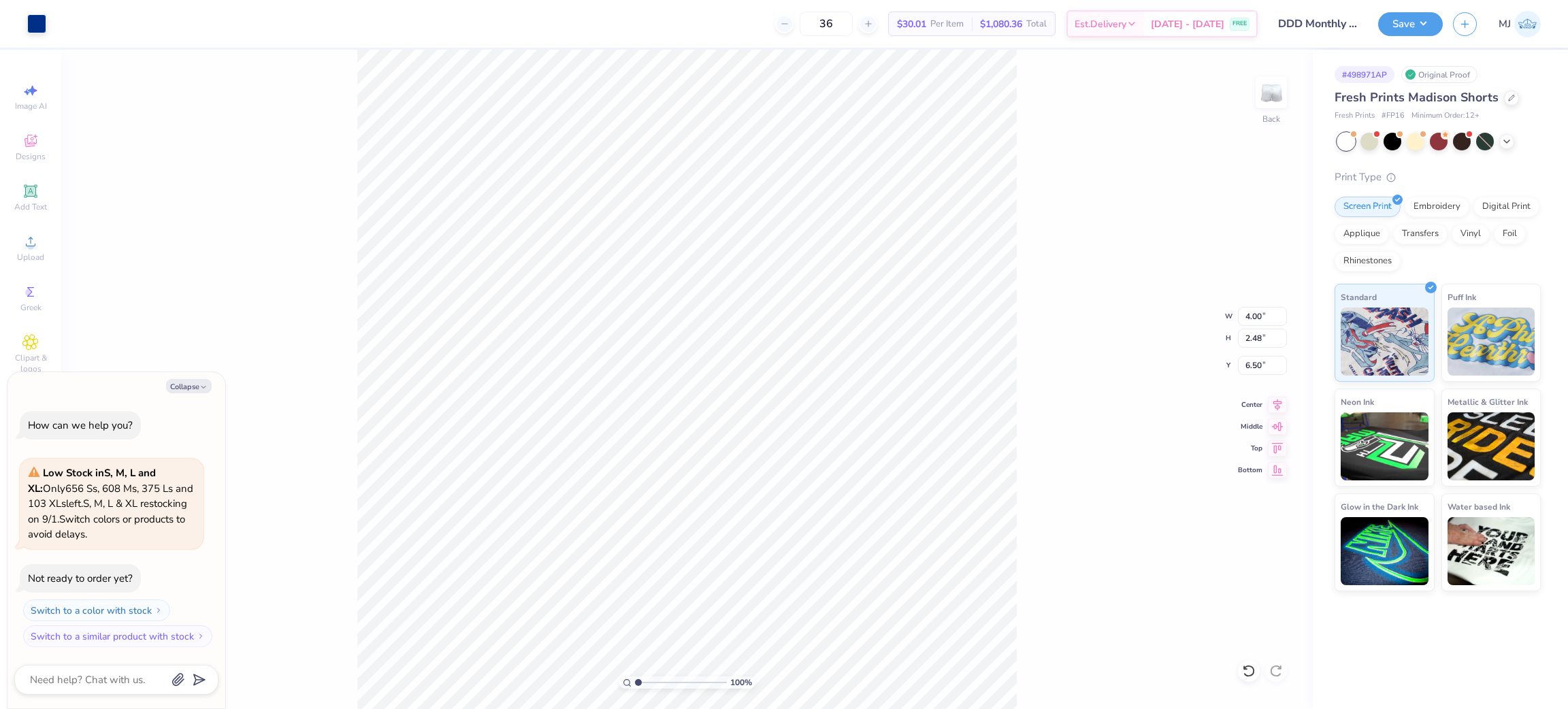
click at [1147, 379] on div "100 % Back W 4.00 4.00 " H 2.48 2.48 " Y 6.50 6.50 " Center Middle Top Bottom" at bounding box center [687, 379] width 1252 height 659
click at [1426, 30] on button "Save" at bounding box center [1410, 22] width 65 height 24
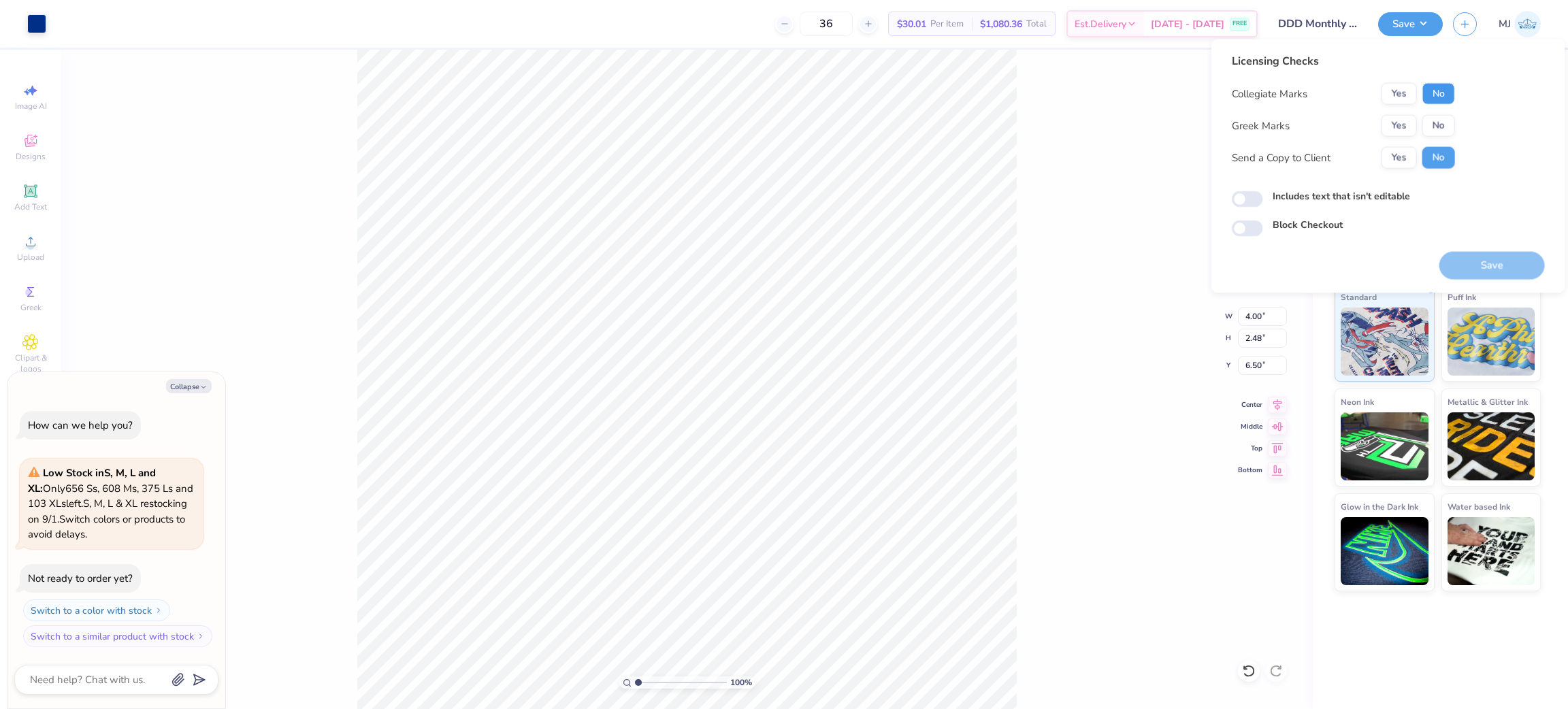
click at [1436, 92] on button "No" at bounding box center [1439, 94] width 33 height 22
click at [1399, 117] on button "Yes" at bounding box center [1399, 126] width 36 height 22
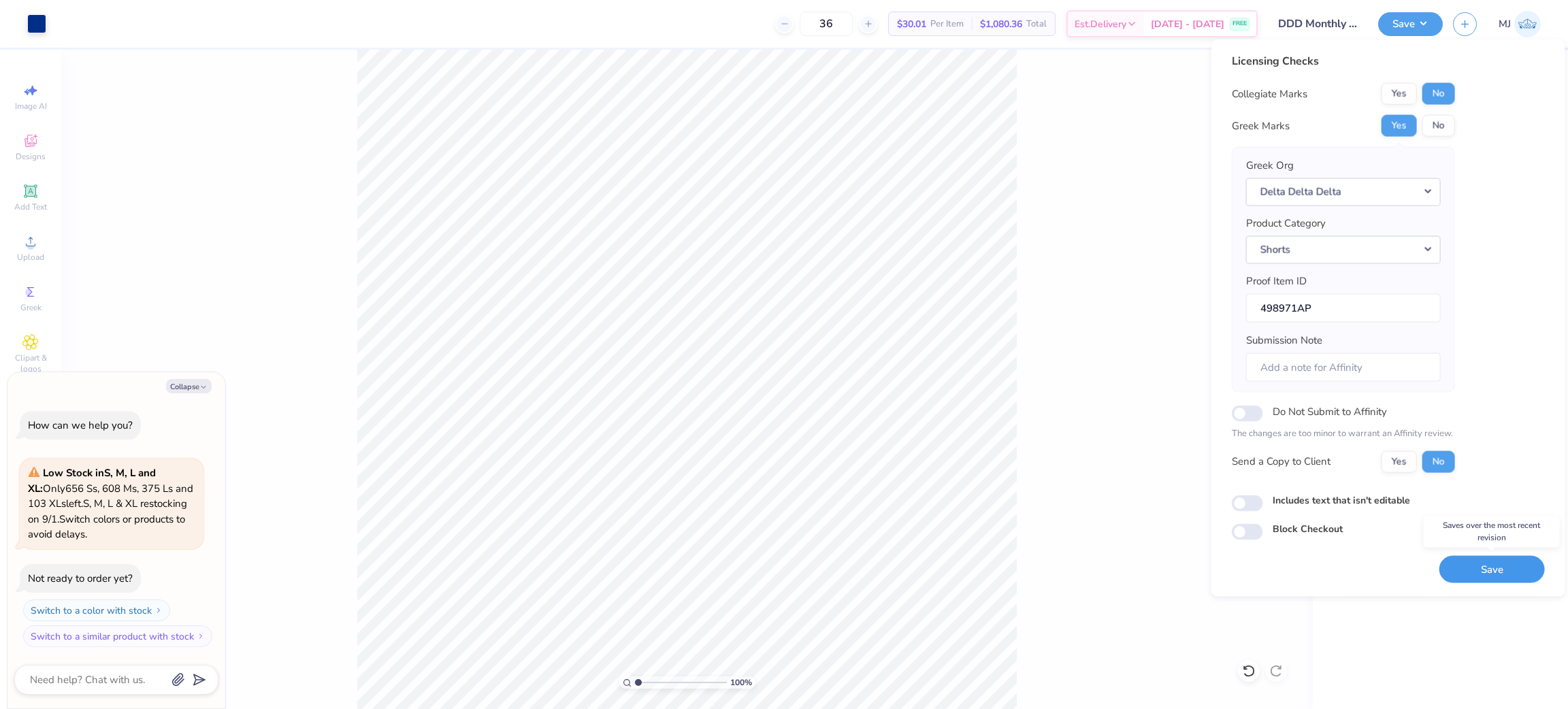
click at [1476, 573] on button "Save" at bounding box center [1492, 569] width 105 height 28
type textarea "x"
